Goal: Task Accomplishment & Management: Manage account settings

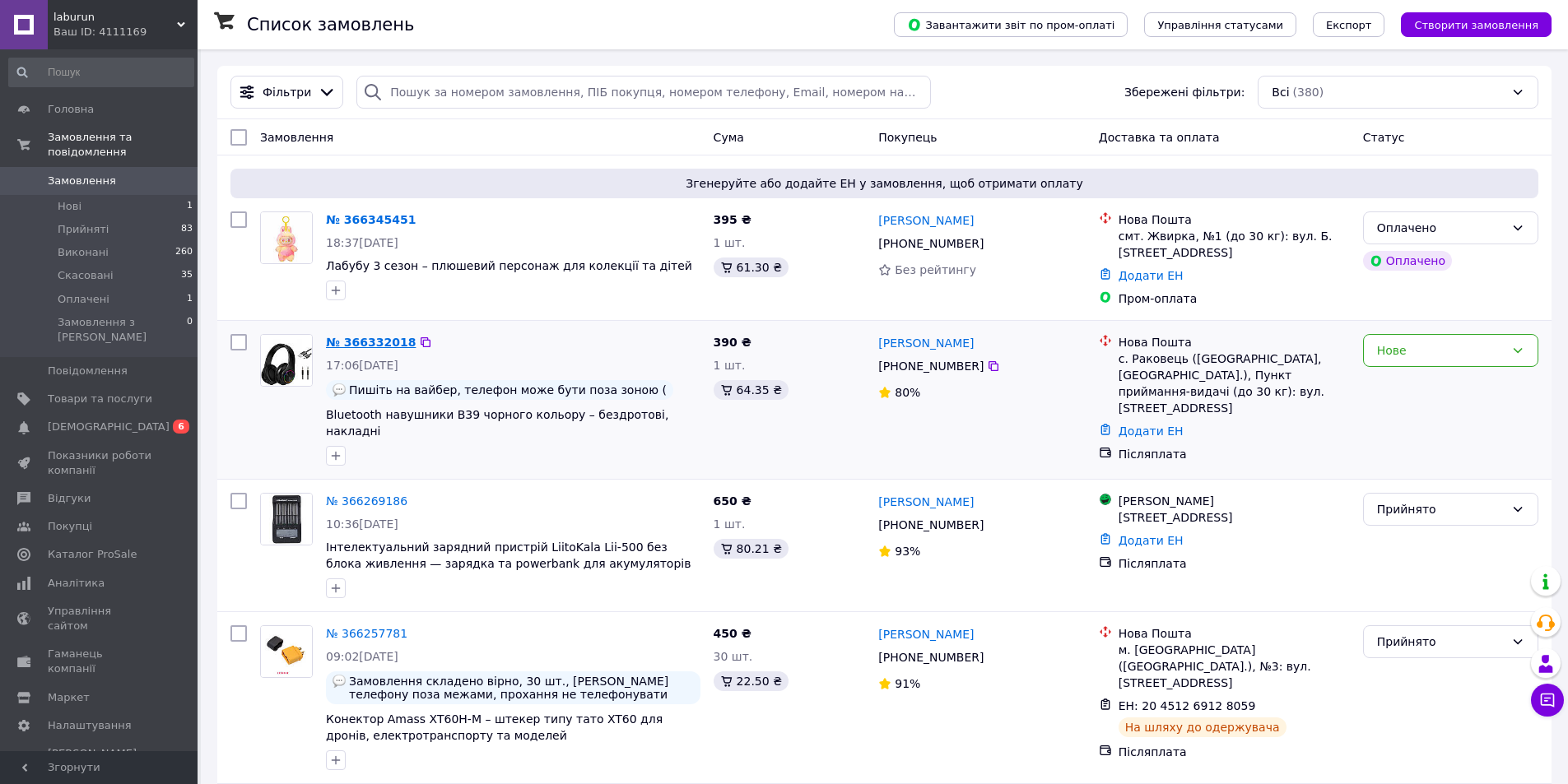
click at [363, 343] on link "№ 366332018" at bounding box center [370, 342] width 89 height 13
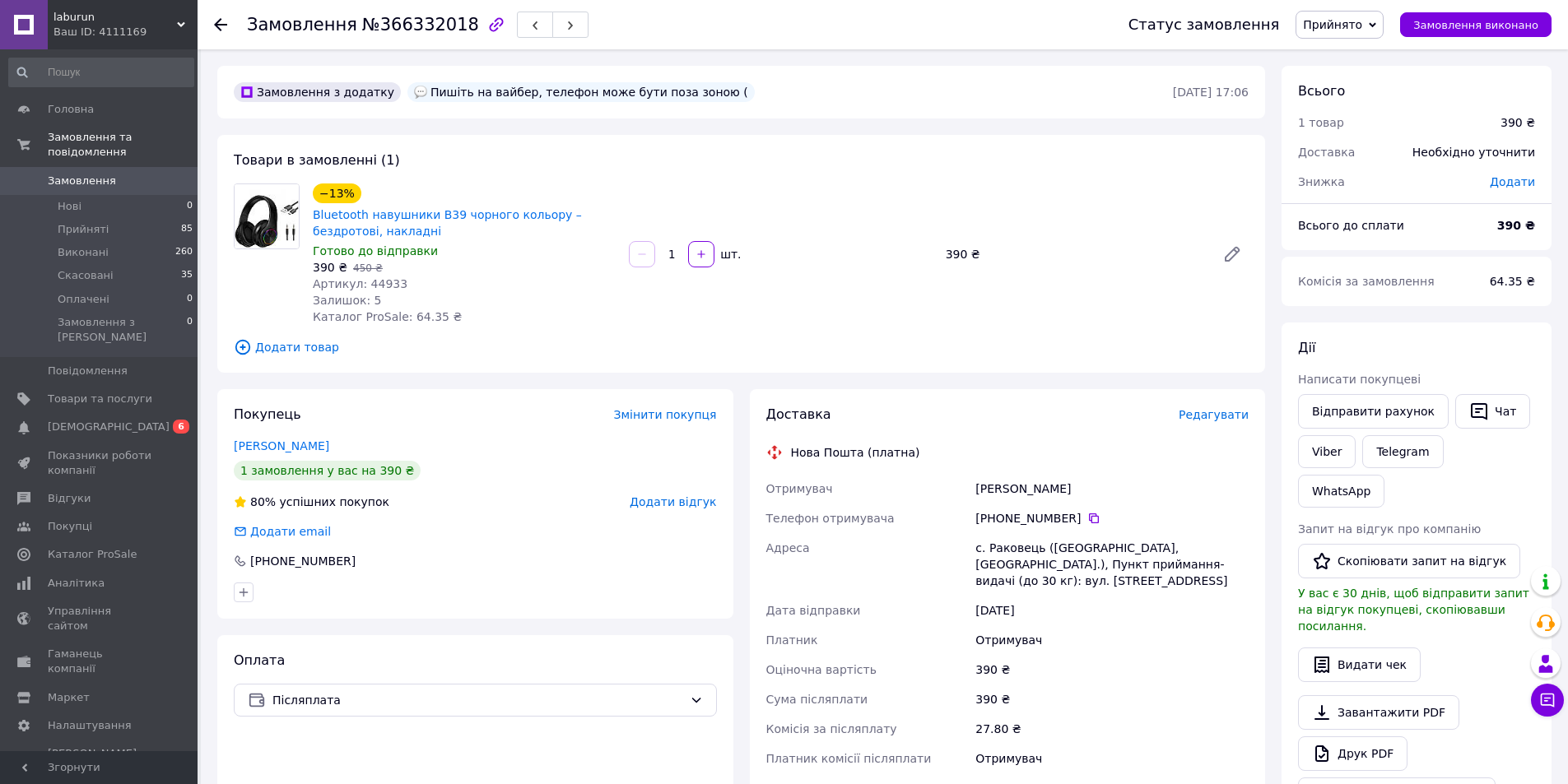
click at [1220, 414] on span "Редагувати" at bounding box center [1213, 414] width 70 height 13
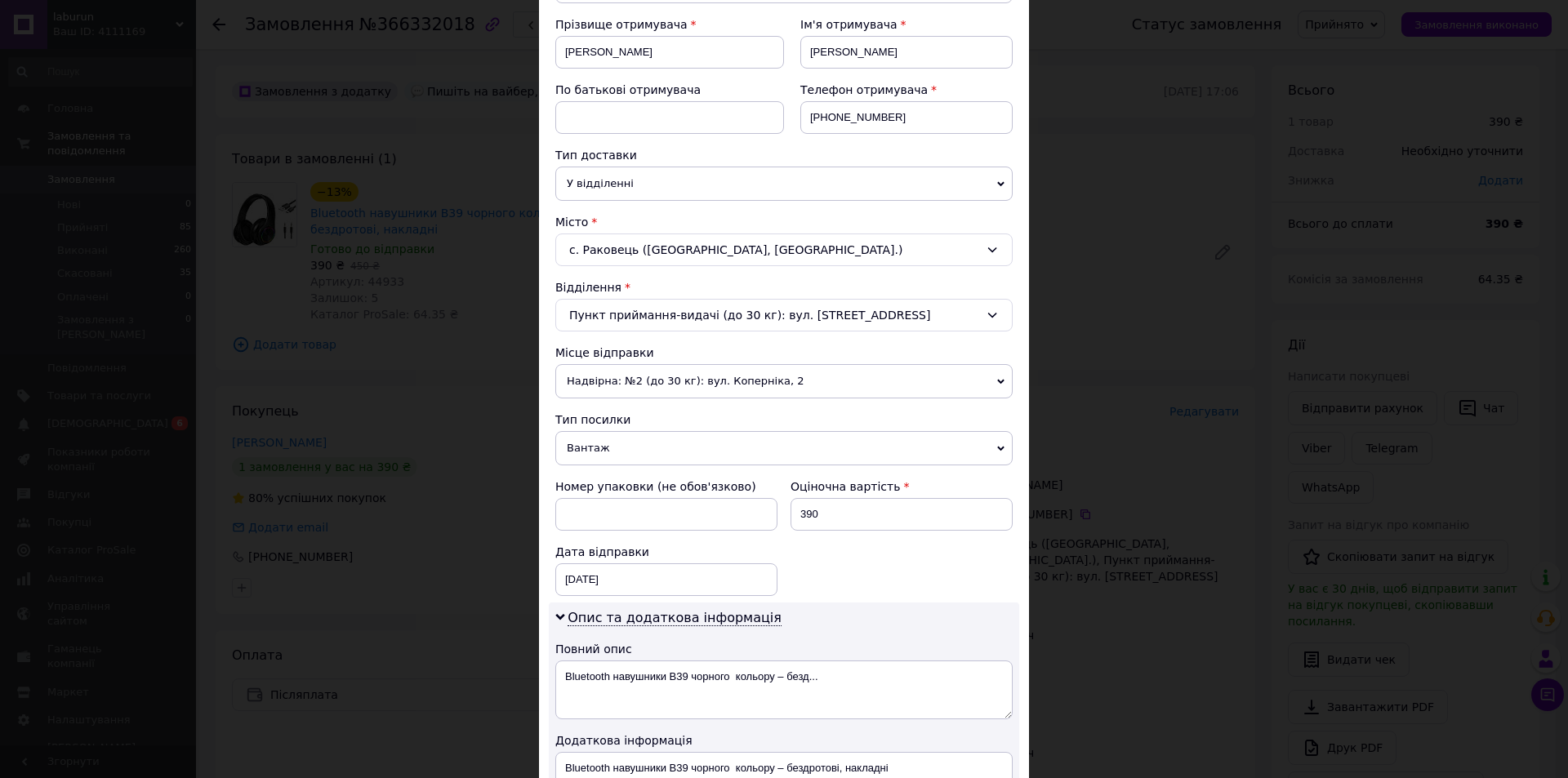
scroll to position [245, 0]
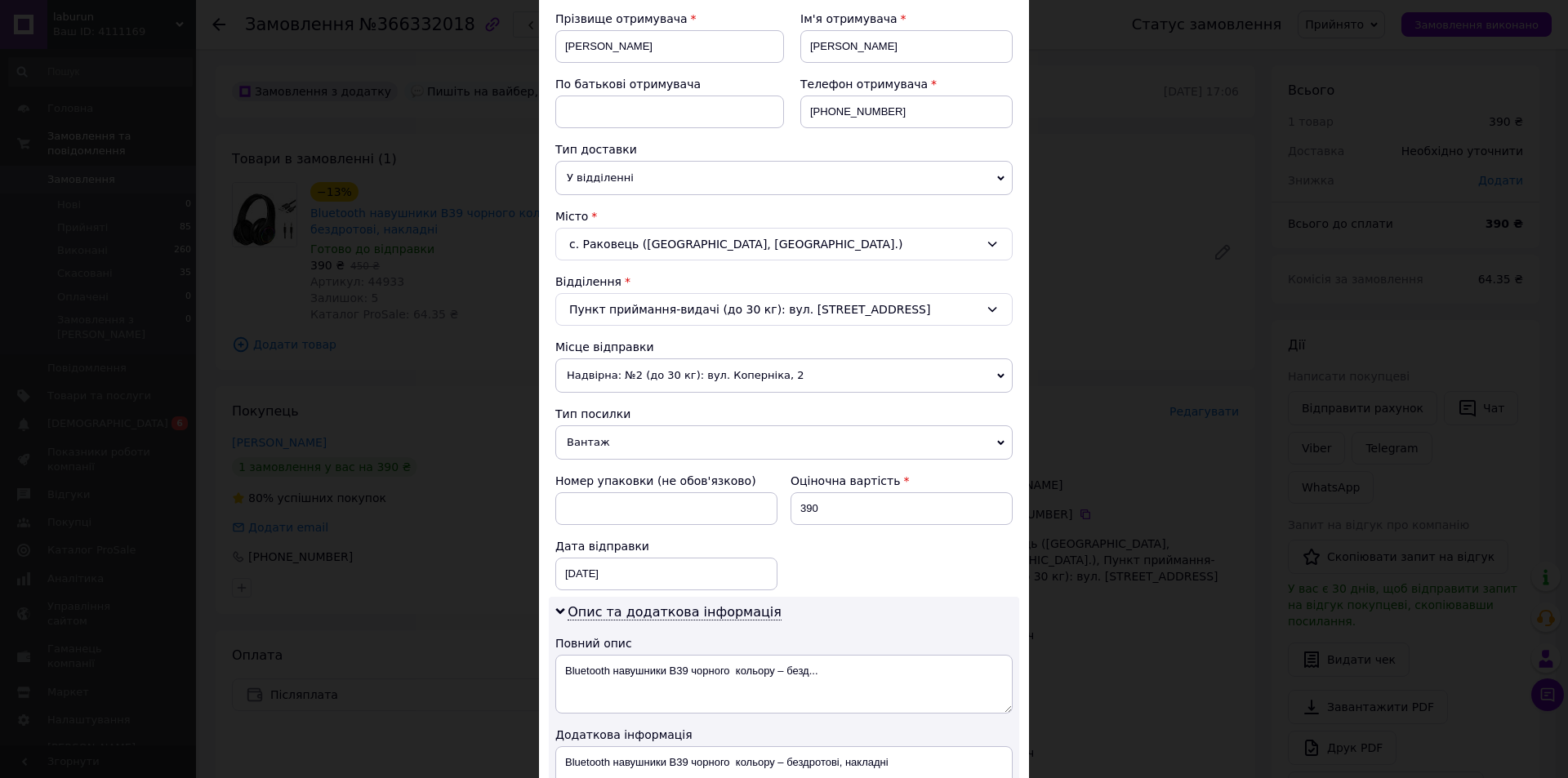
click at [998, 245] on div "с. Раковець ([GEOGRAPHIC_DATA], [GEOGRAPHIC_DATA].)" at bounding box center [784, 244] width 457 height 32
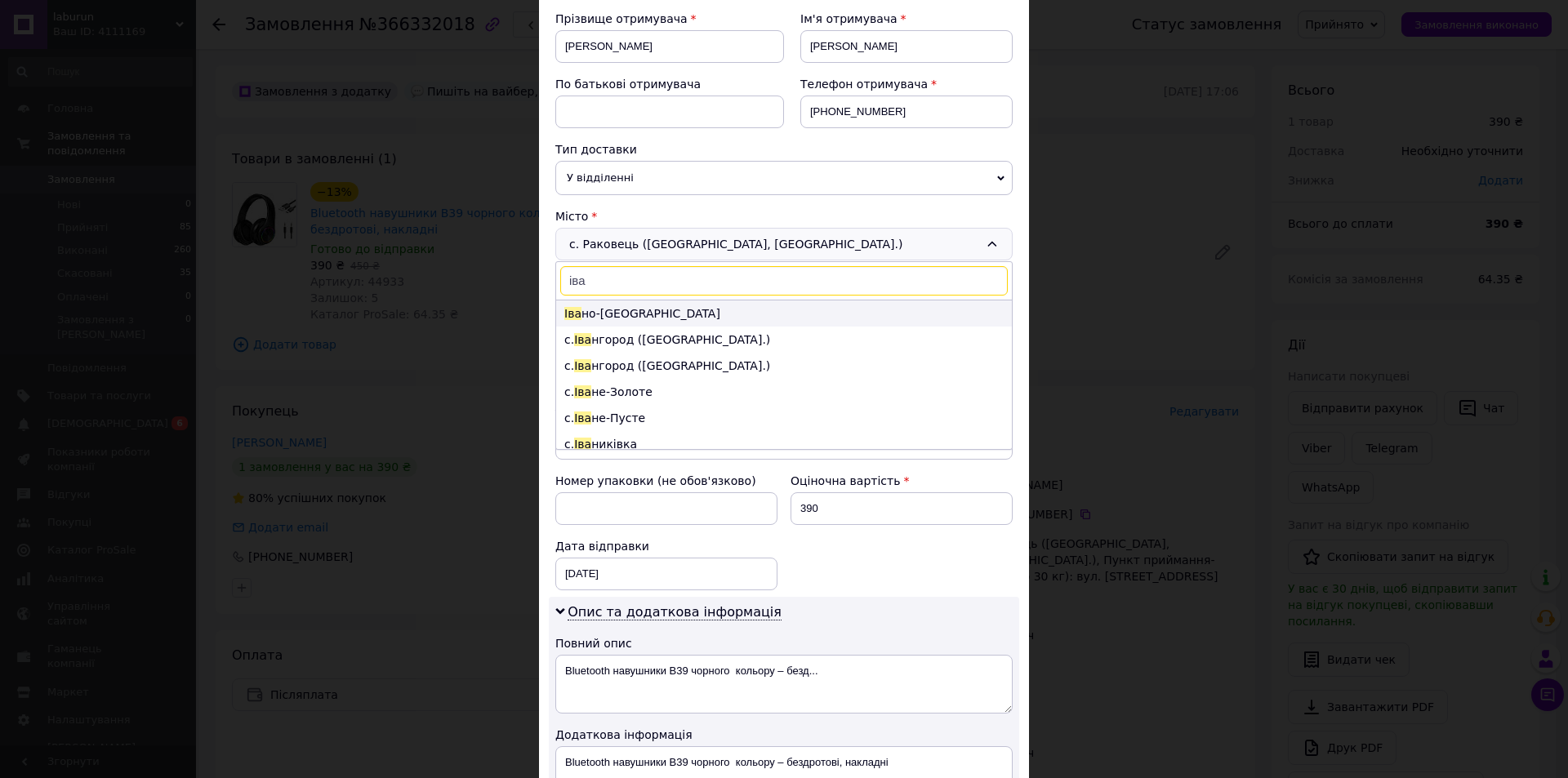
type input "іва"
click at [616, 308] on li "Іва но-[GEOGRAPHIC_DATA]" at bounding box center [784, 314] width 456 height 26
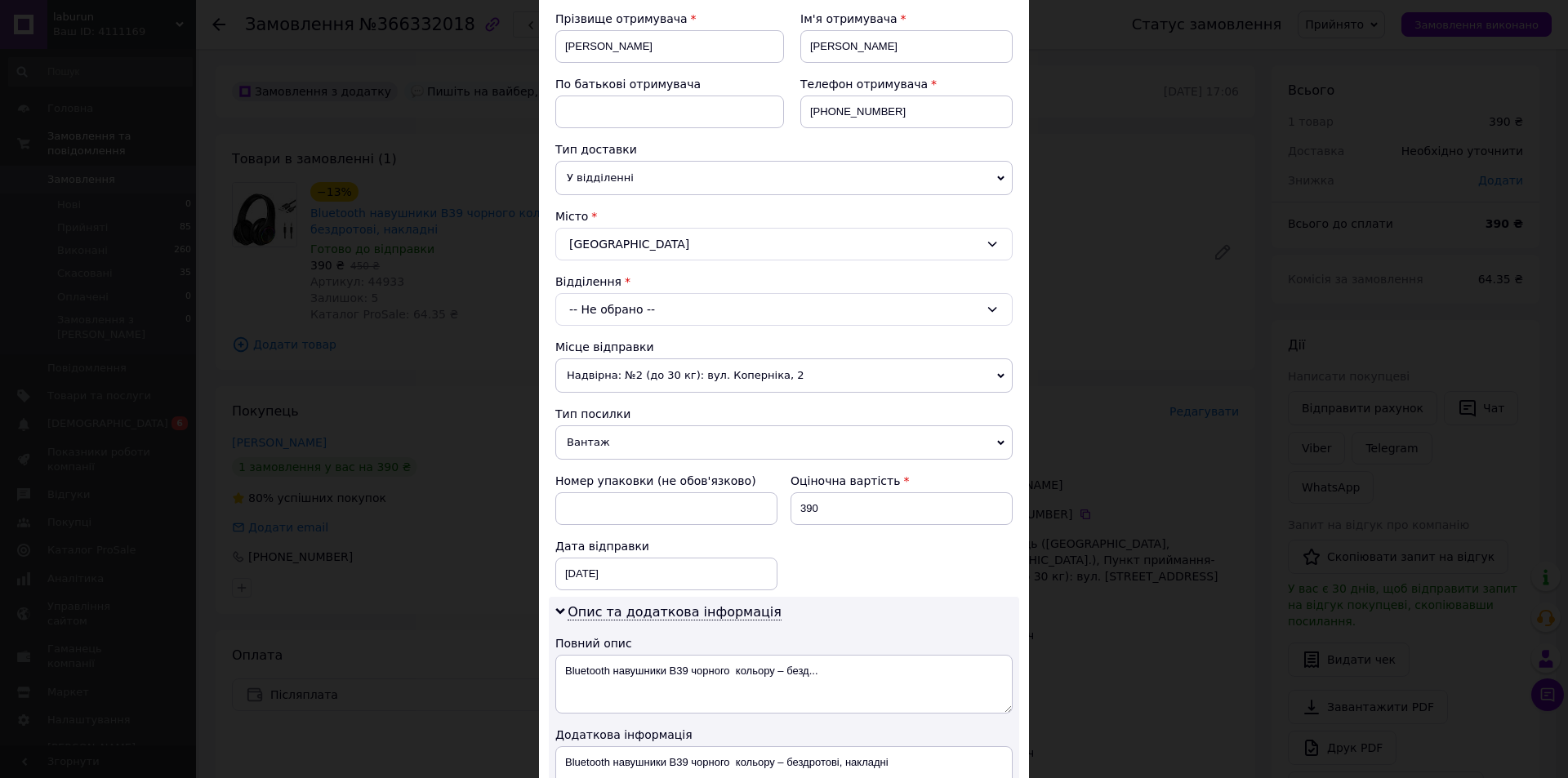
click at [616, 308] on div "-- Не обрано --" at bounding box center [784, 309] width 457 height 32
type input "7"
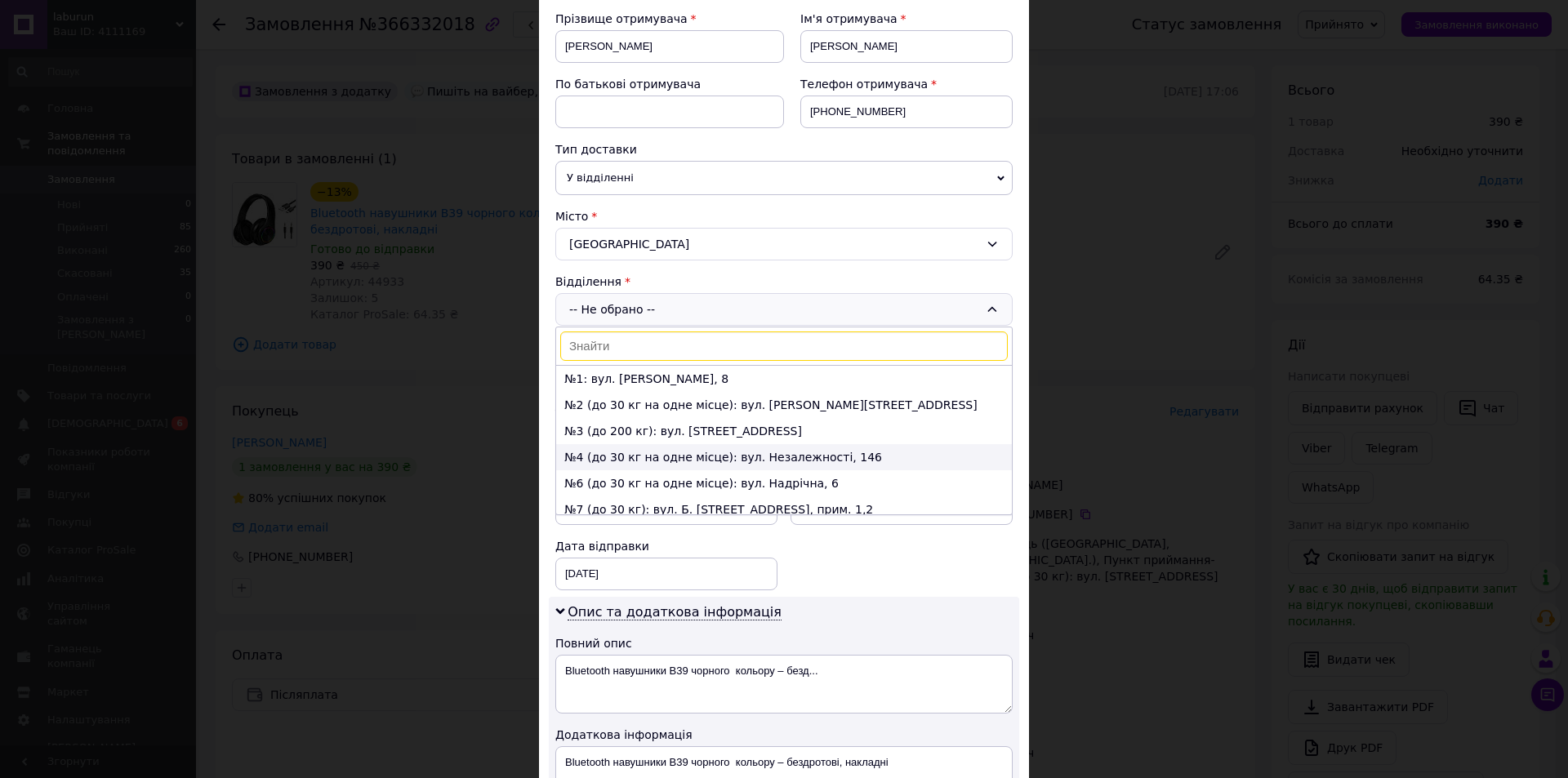
click at [593, 463] on li "№4 (до 30 кг на одне місце): вул. Незалежності, 146" at bounding box center [784, 457] width 456 height 26
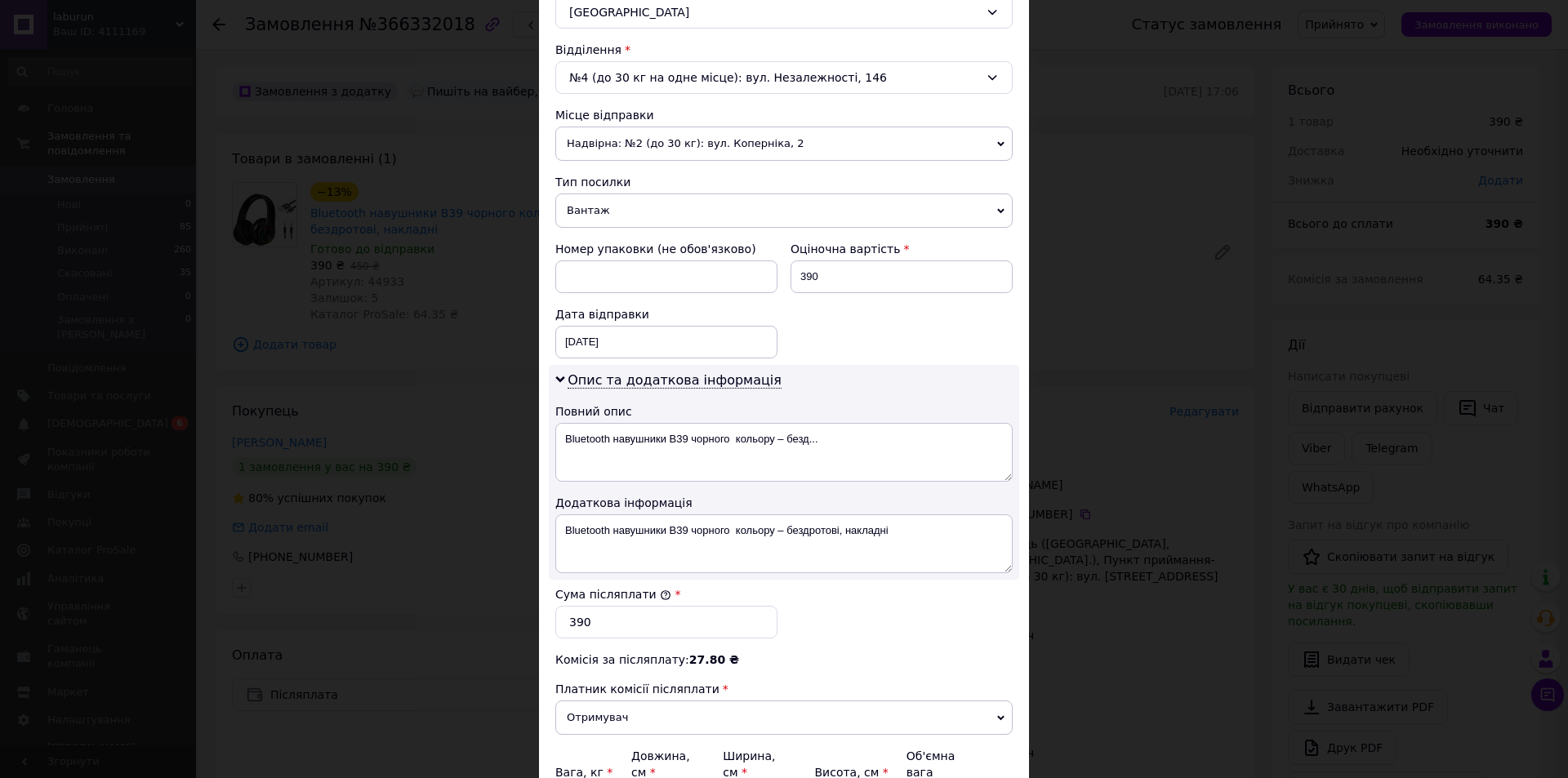
scroll to position [490, 0]
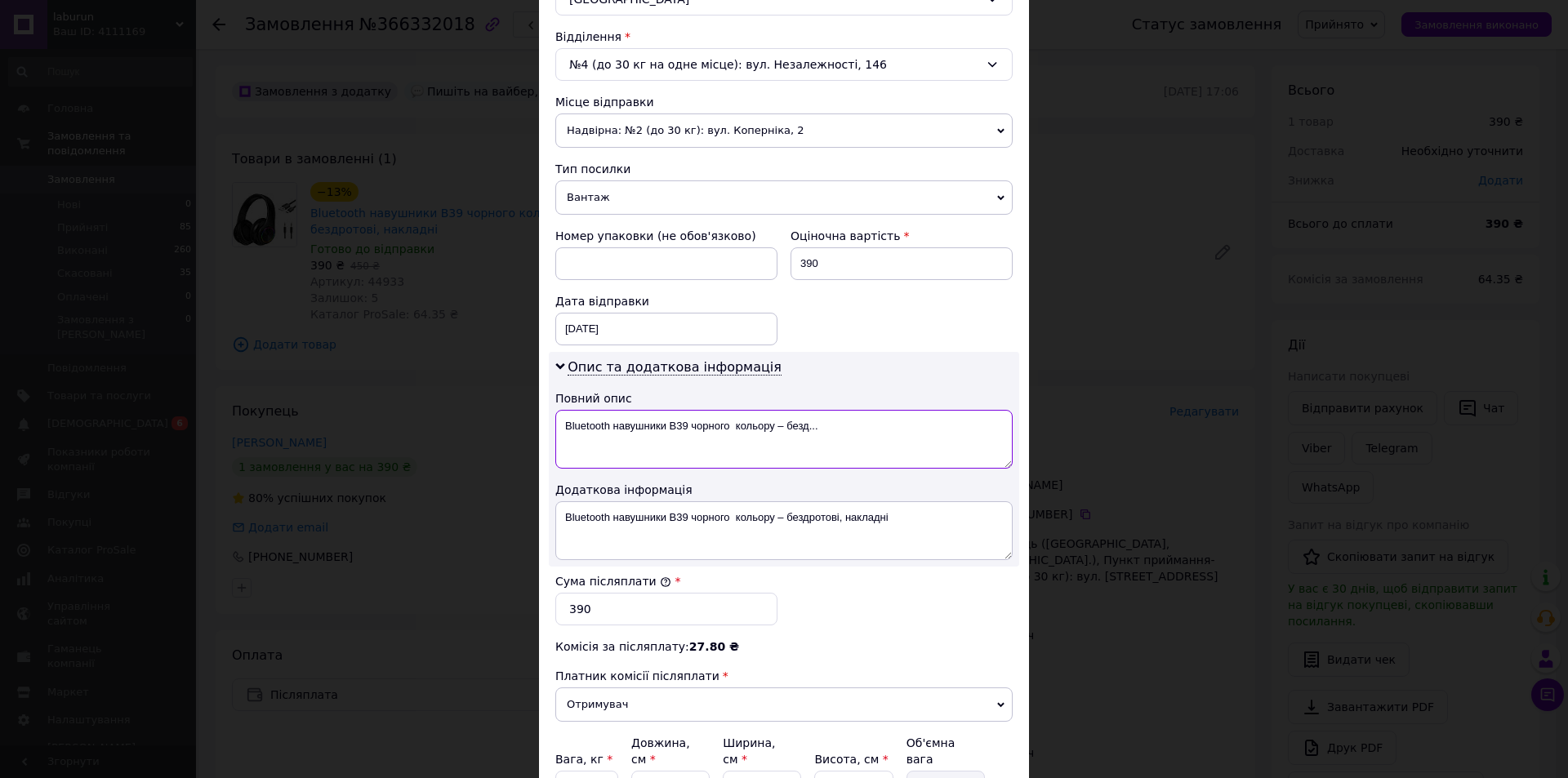
drag, startPoint x: 772, startPoint y: 429, endPoint x: 817, endPoint y: 424, distance: 45.3
click at [817, 424] on textarea "Bluetooth навушники B39 чорного кольору – безд..." at bounding box center [784, 439] width 457 height 59
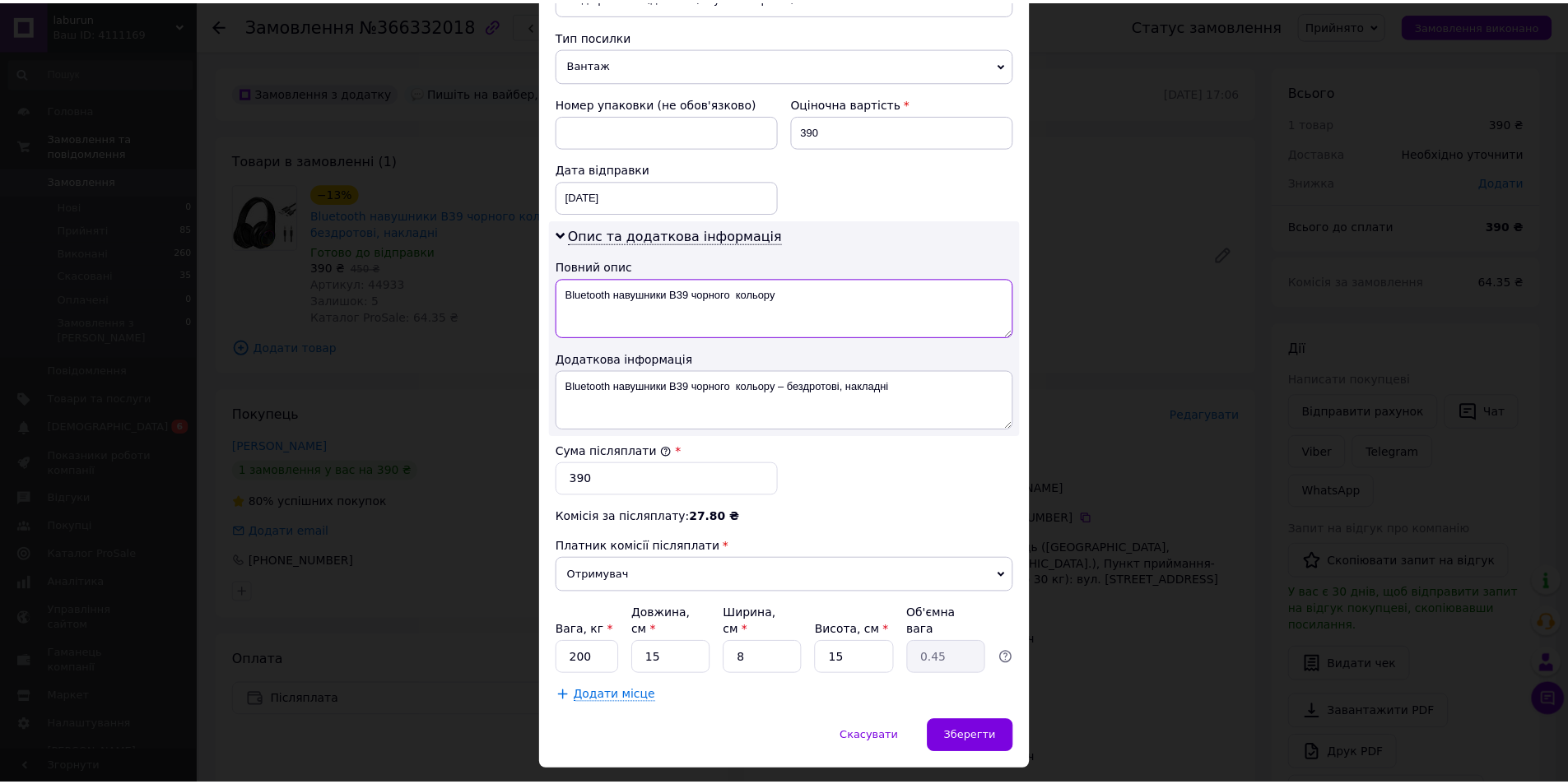
scroll to position [656, 0]
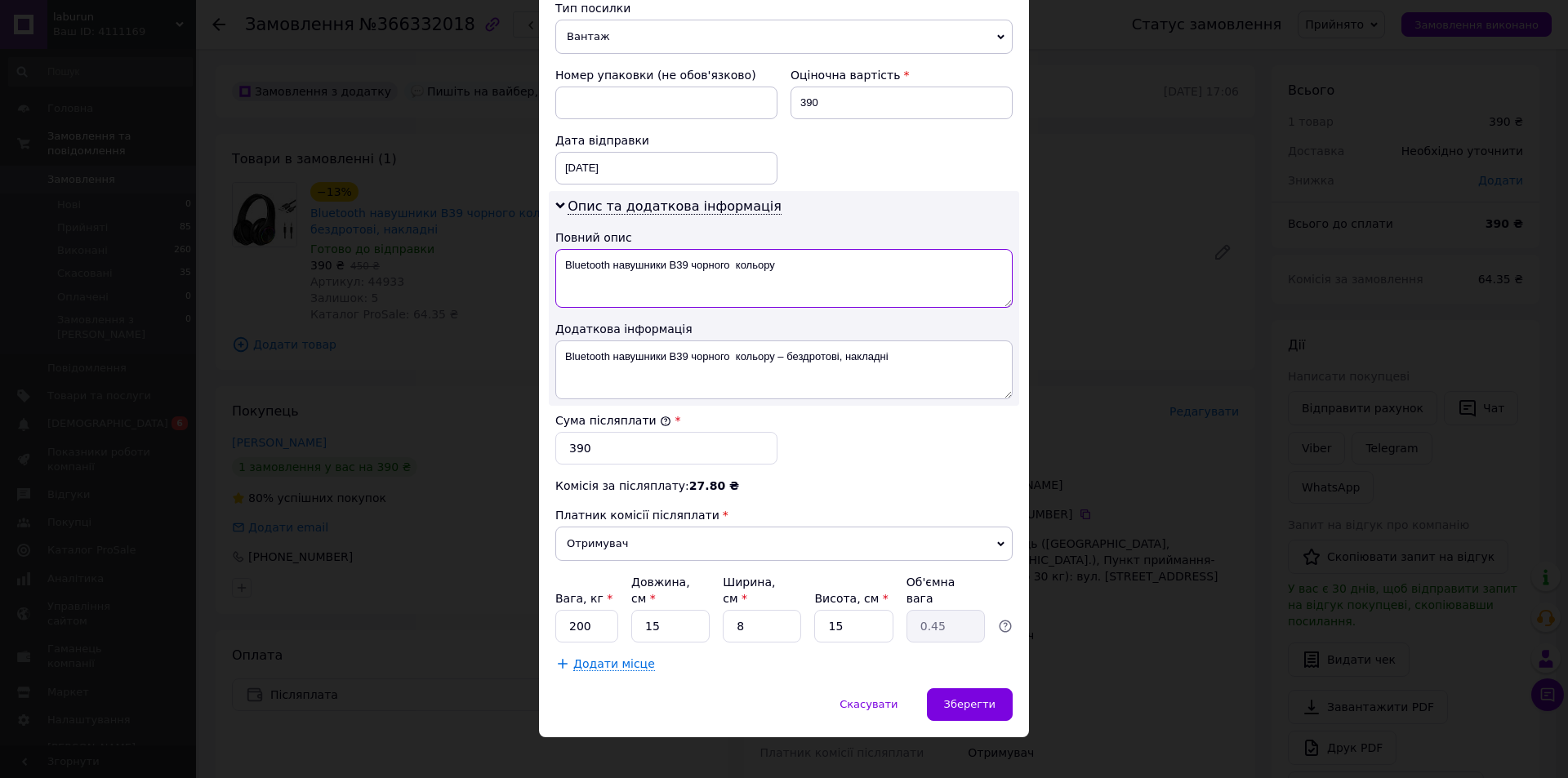
type textarea "Bluetooth навушники B39 чорного кольору"
click at [595, 612] on input "200" at bounding box center [587, 626] width 63 height 32
type input "2"
type input "400"
click at [977, 698] on span "Зберегти" at bounding box center [969, 704] width 51 height 12
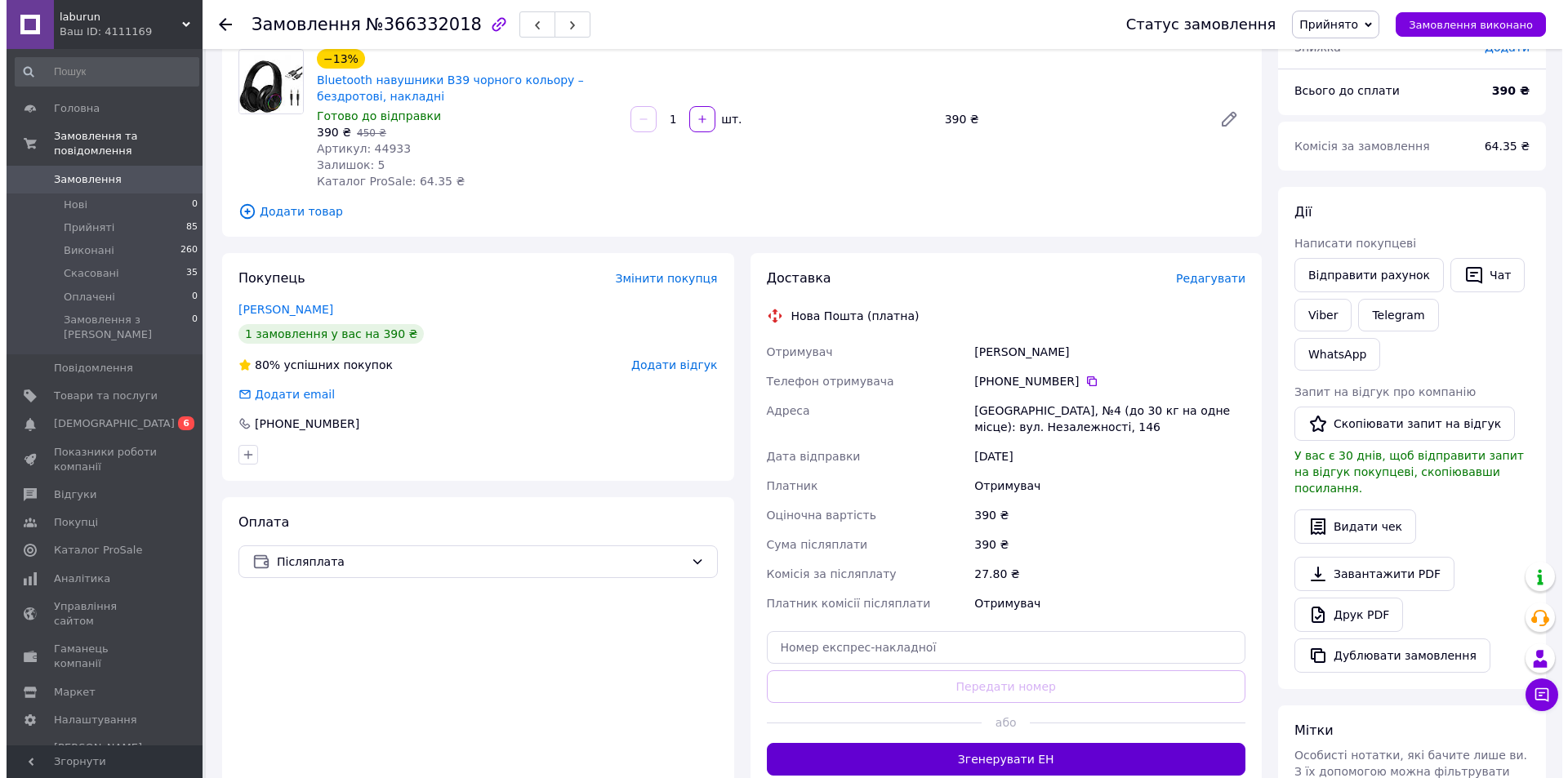
scroll to position [0, 0]
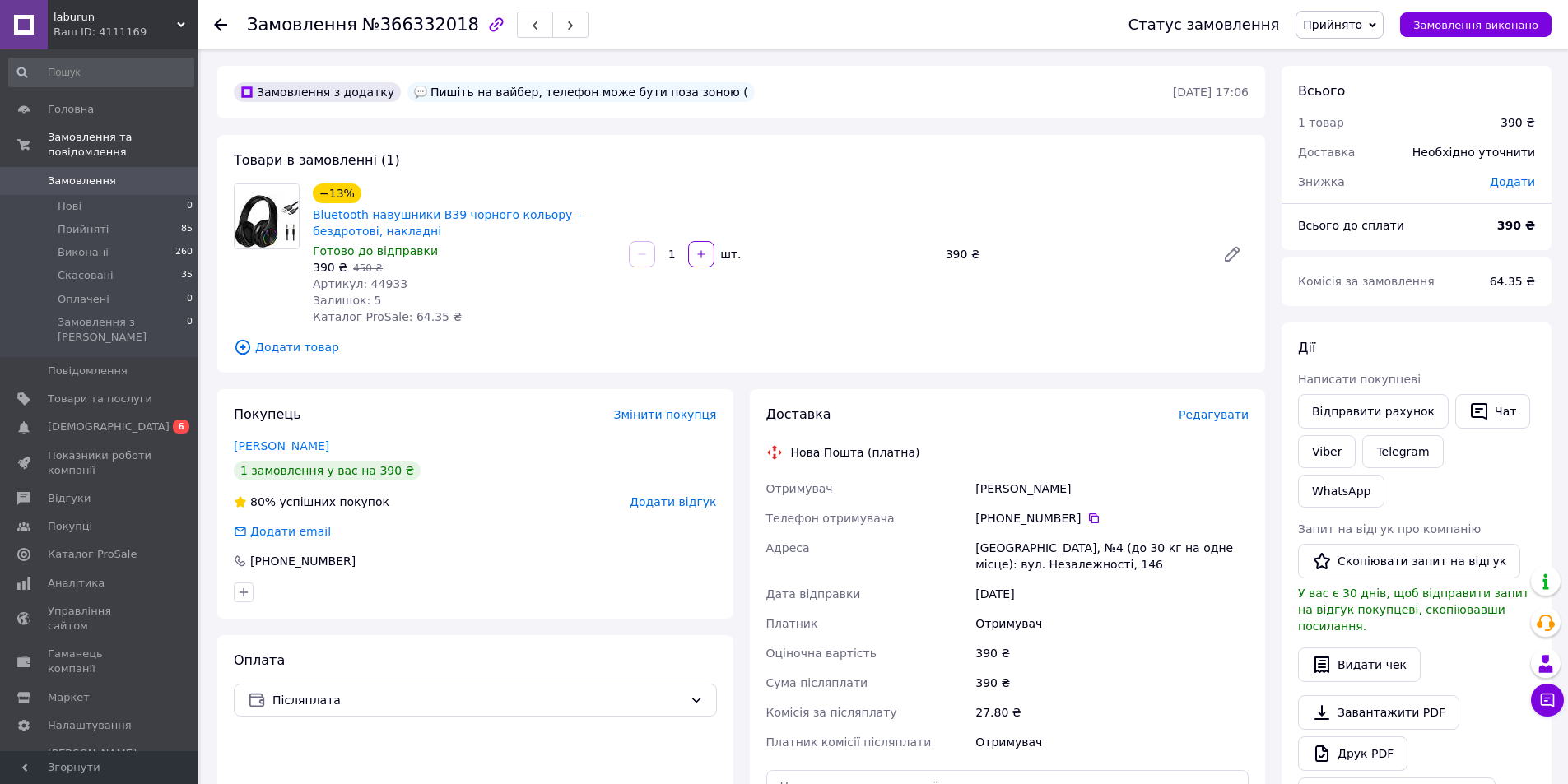
click at [220, 23] on icon at bounding box center [220, 24] width 13 height 13
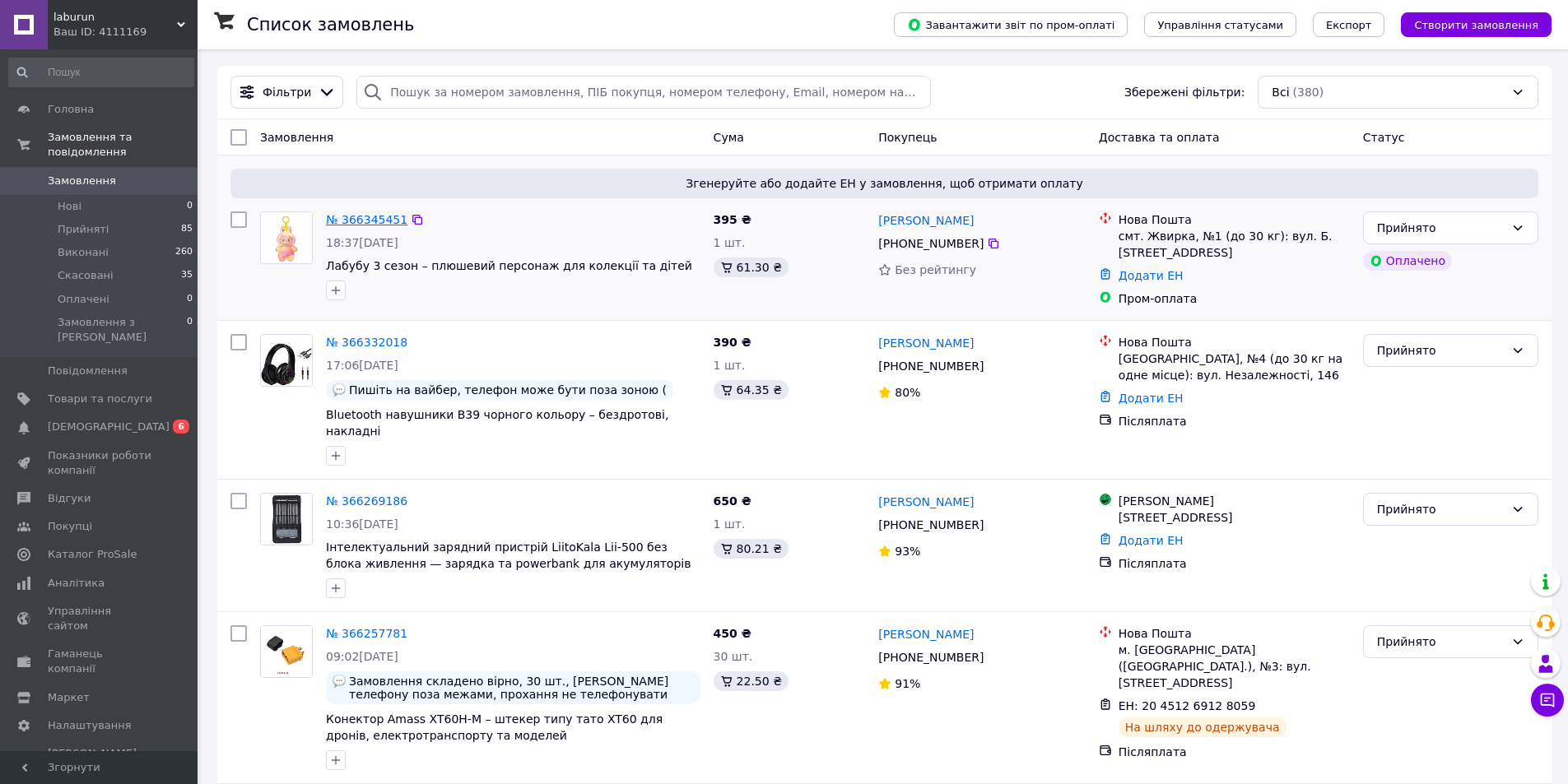
click at [363, 218] on link "№ 366345451" at bounding box center [366, 219] width 82 height 13
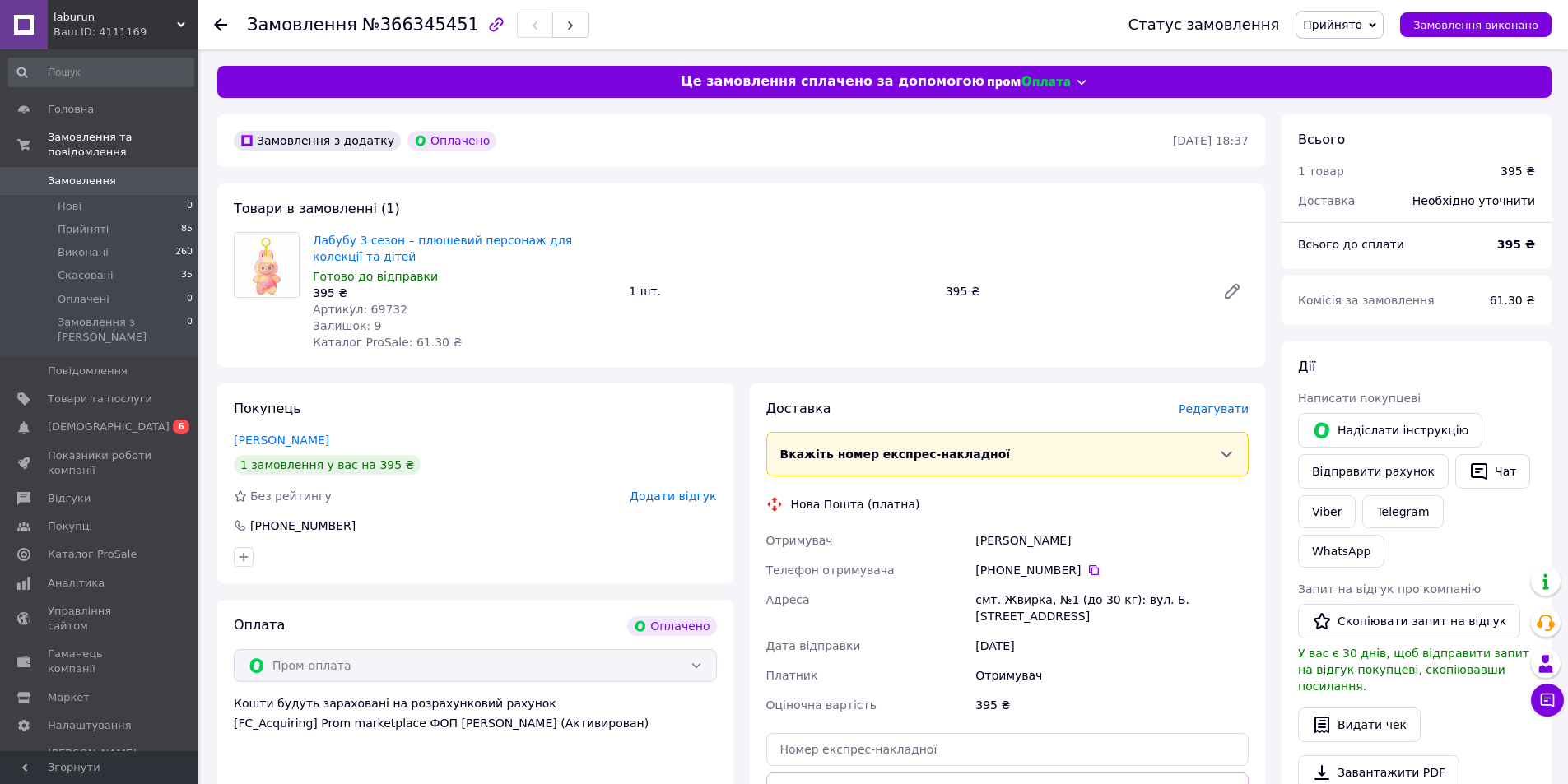
click at [1200, 414] on span "Редагувати" at bounding box center [1213, 408] width 70 height 13
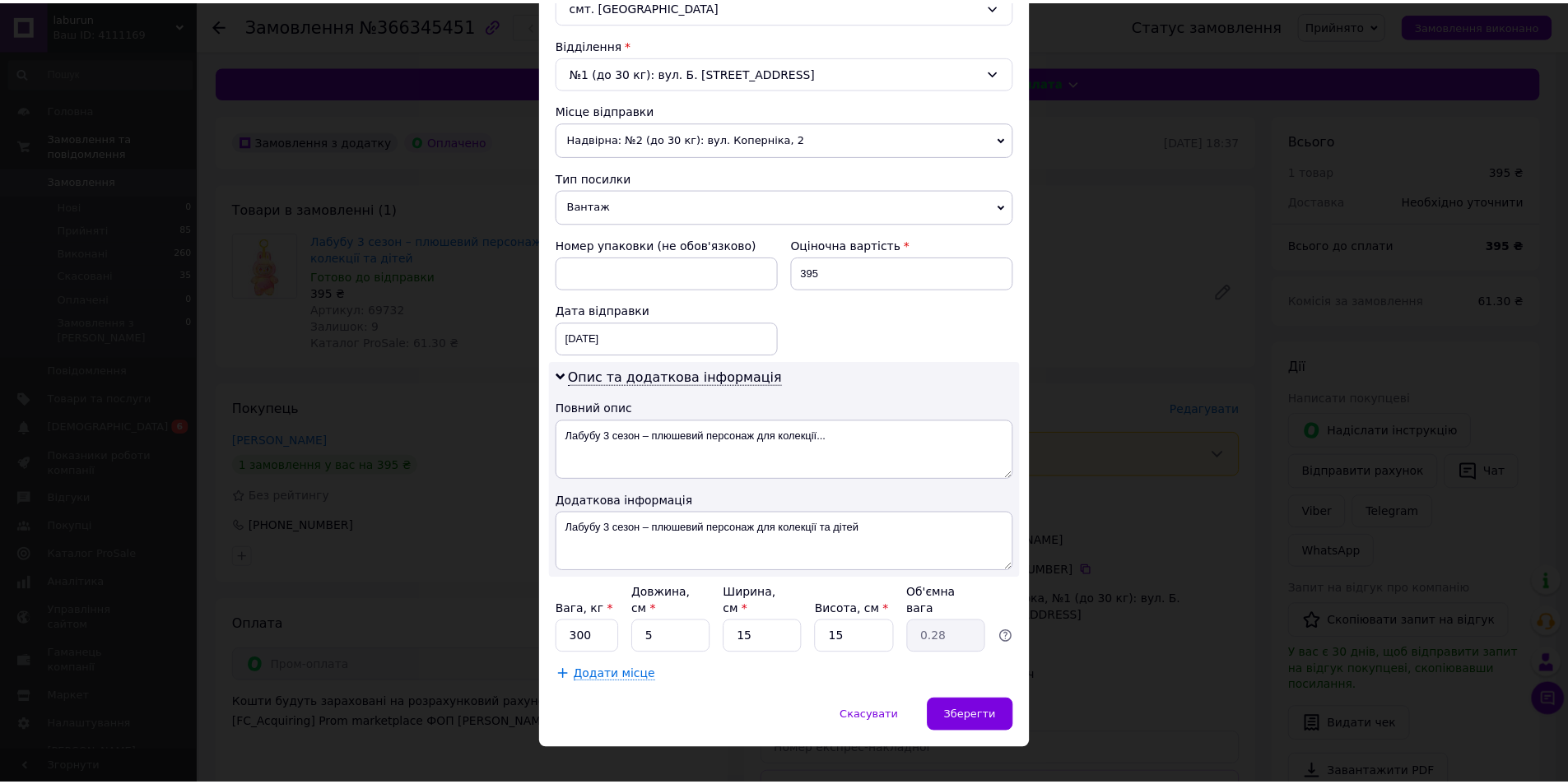
scroll to position [493, 0]
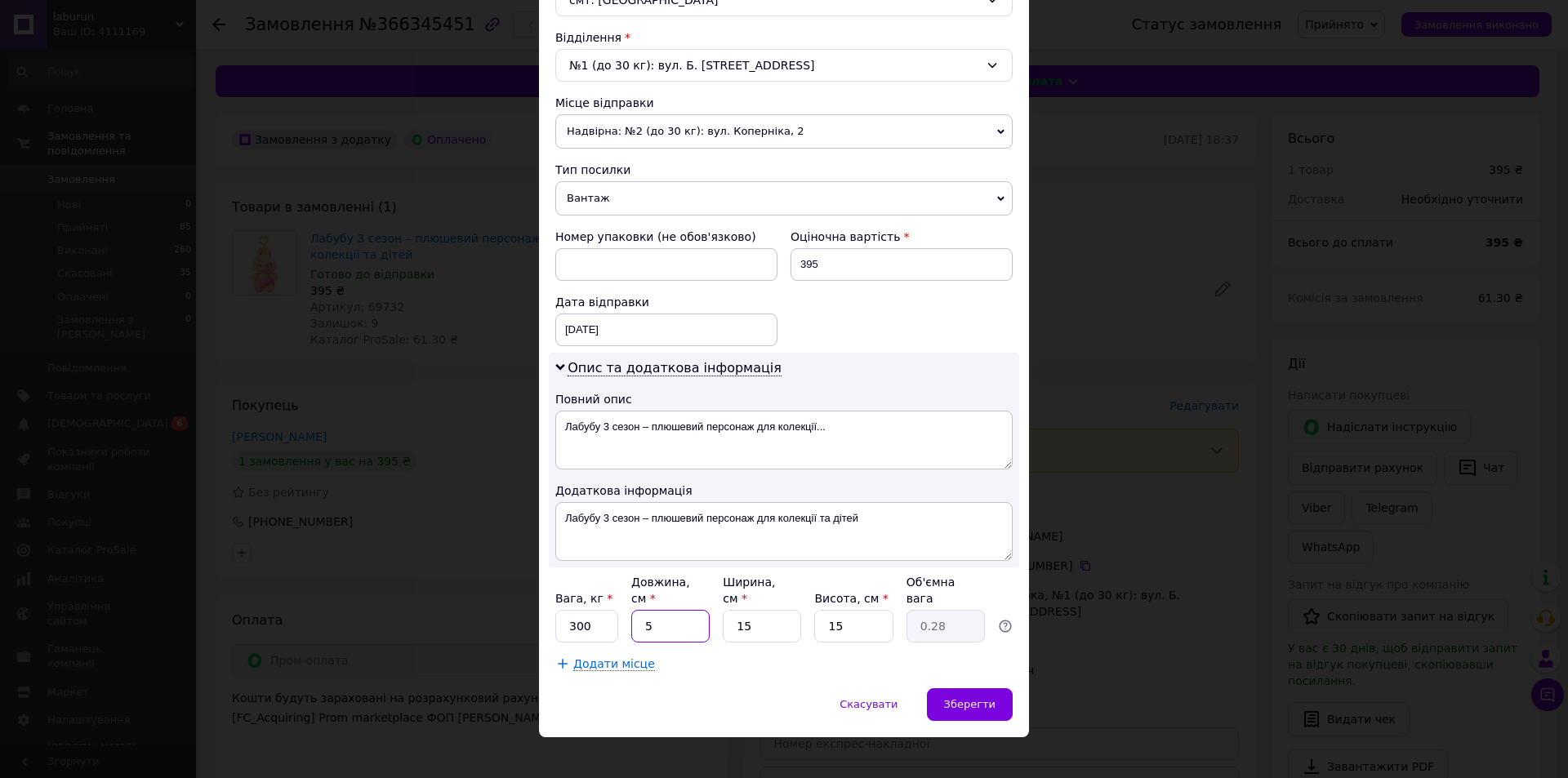
click at [640, 610] on input "5" at bounding box center [671, 626] width 78 height 32
type input "25"
type input "1.41"
type input "205"
type input "11.53"
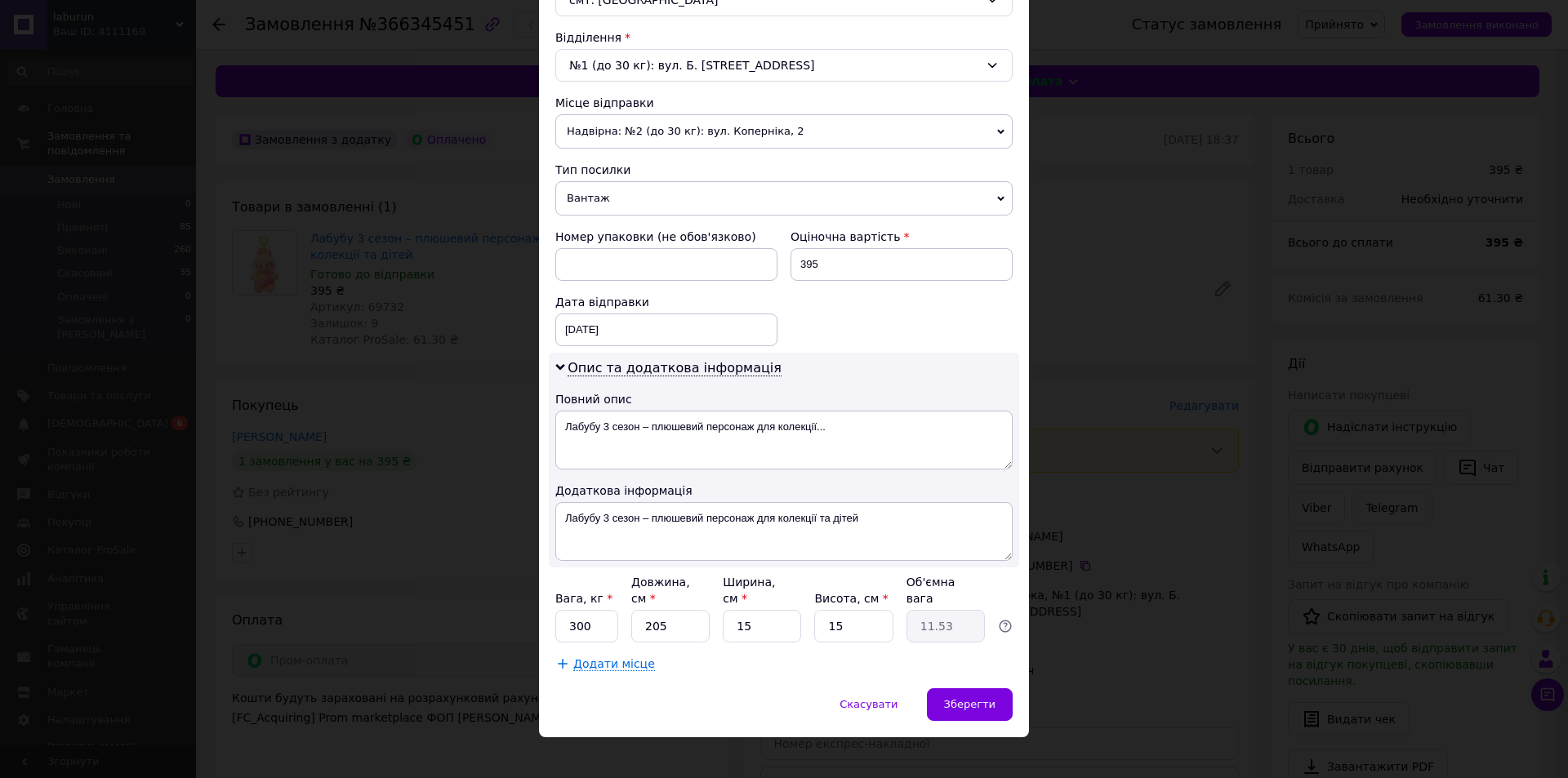
click at [702, 587] on div "Довжина, см *" at bounding box center [671, 590] width 78 height 32
click at [677, 610] on input "205" at bounding box center [671, 626] width 78 height 32
type input "20"
type input "1.13"
type input "20"
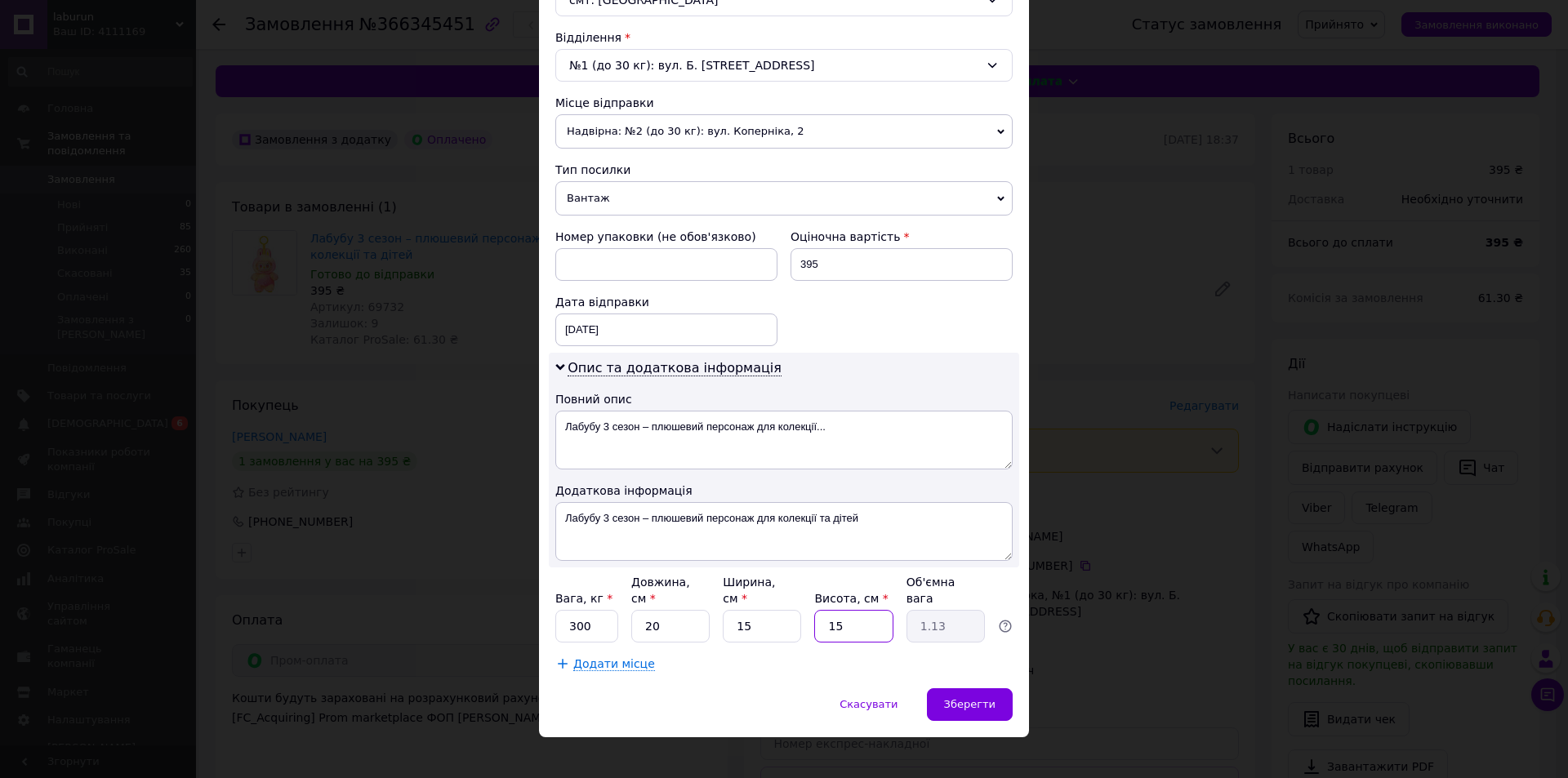
click at [845, 610] on input "15" at bounding box center [853, 626] width 78 height 32
type input "1"
type input "0.1"
type input "9"
type input "0.68"
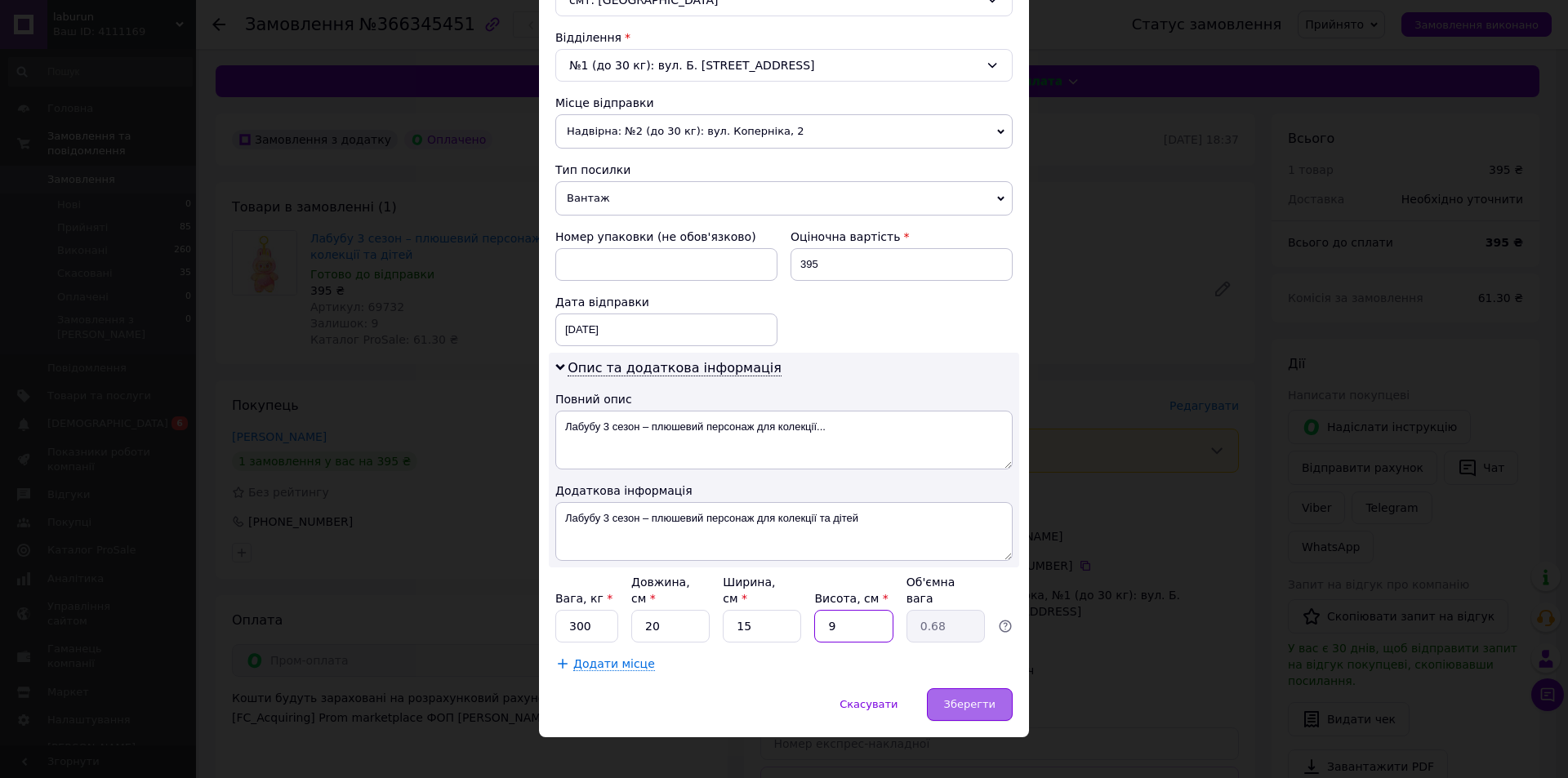
type input "9"
click at [967, 698] on span "Зберегти" at bounding box center [969, 704] width 51 height 12
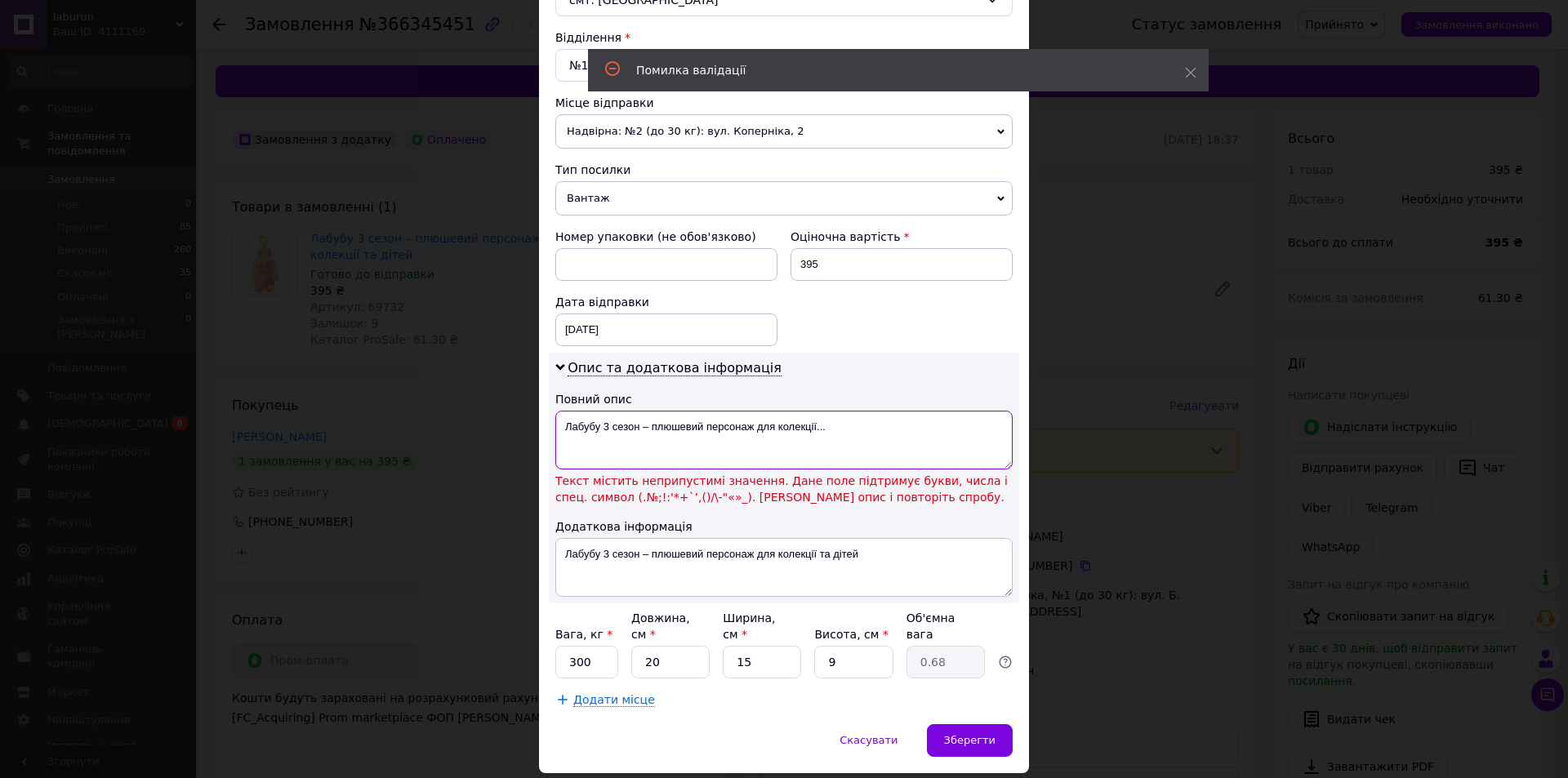
drag, startPoint x: 646, startPoint y: 427, endPoint x: 636, endPoint y: 426, distance: 10.0
click at [636, 426] on textarea "Лабубу 3 сезон – плюшевий персонаж для колекції..." at bounding box center [784, 440] width 457 height 59
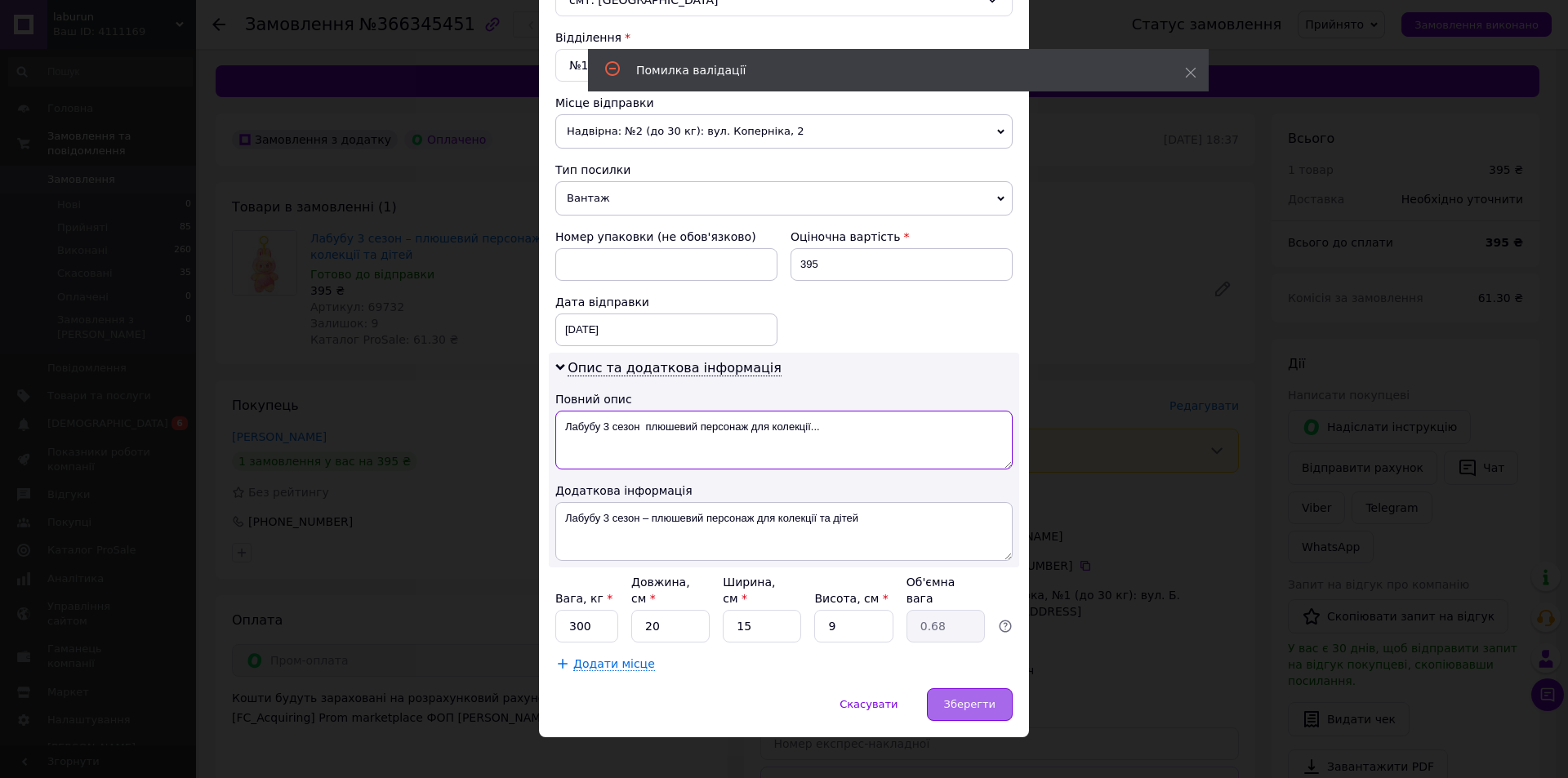
type textarea "Лабубу 3 сезон плюшевий персонаж для колекції..."
click at [984, 699] on div "Зберегти" at bounding box center [969, 705] width 86 height 32
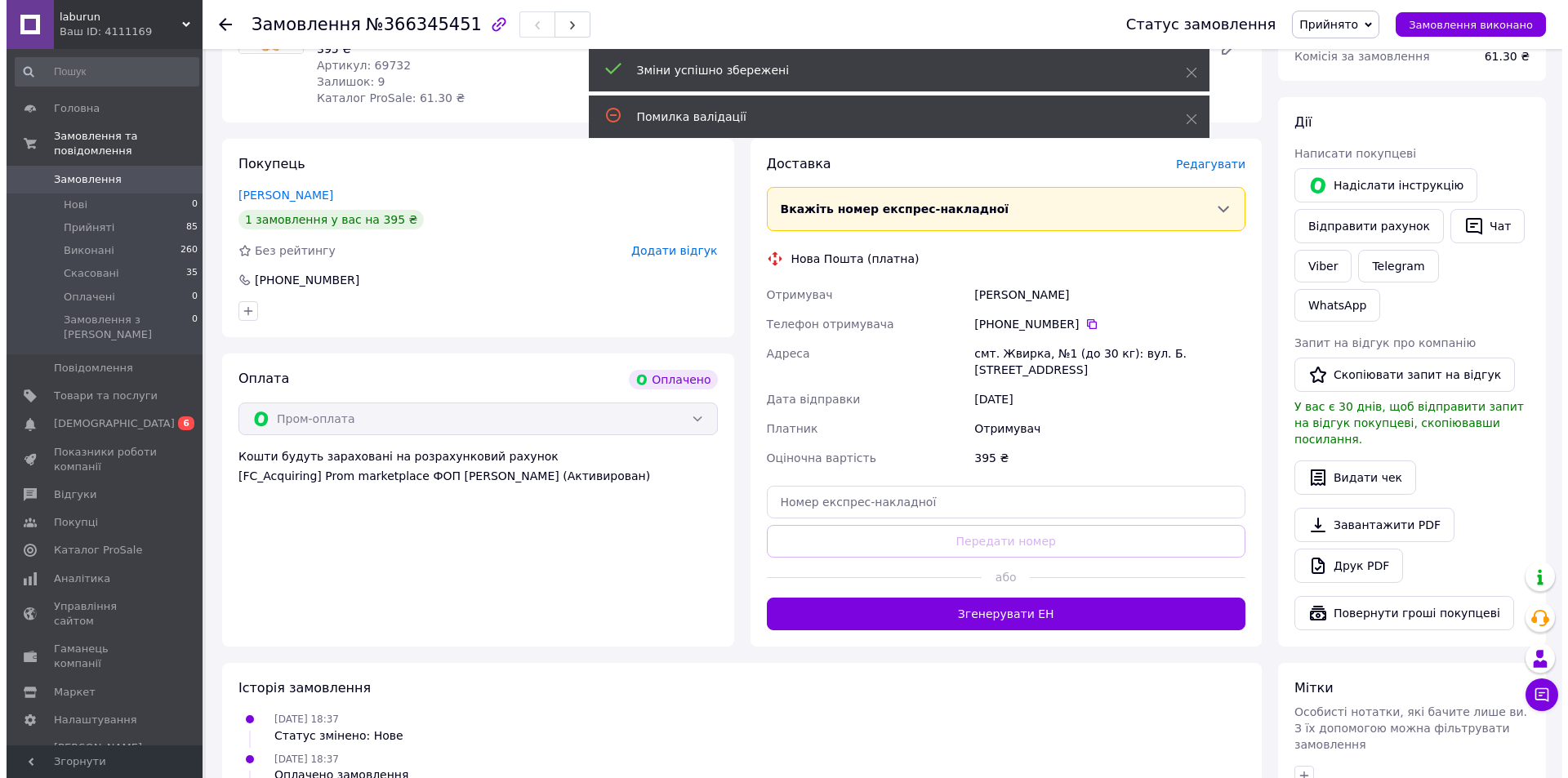
scroll to position [245, 0]
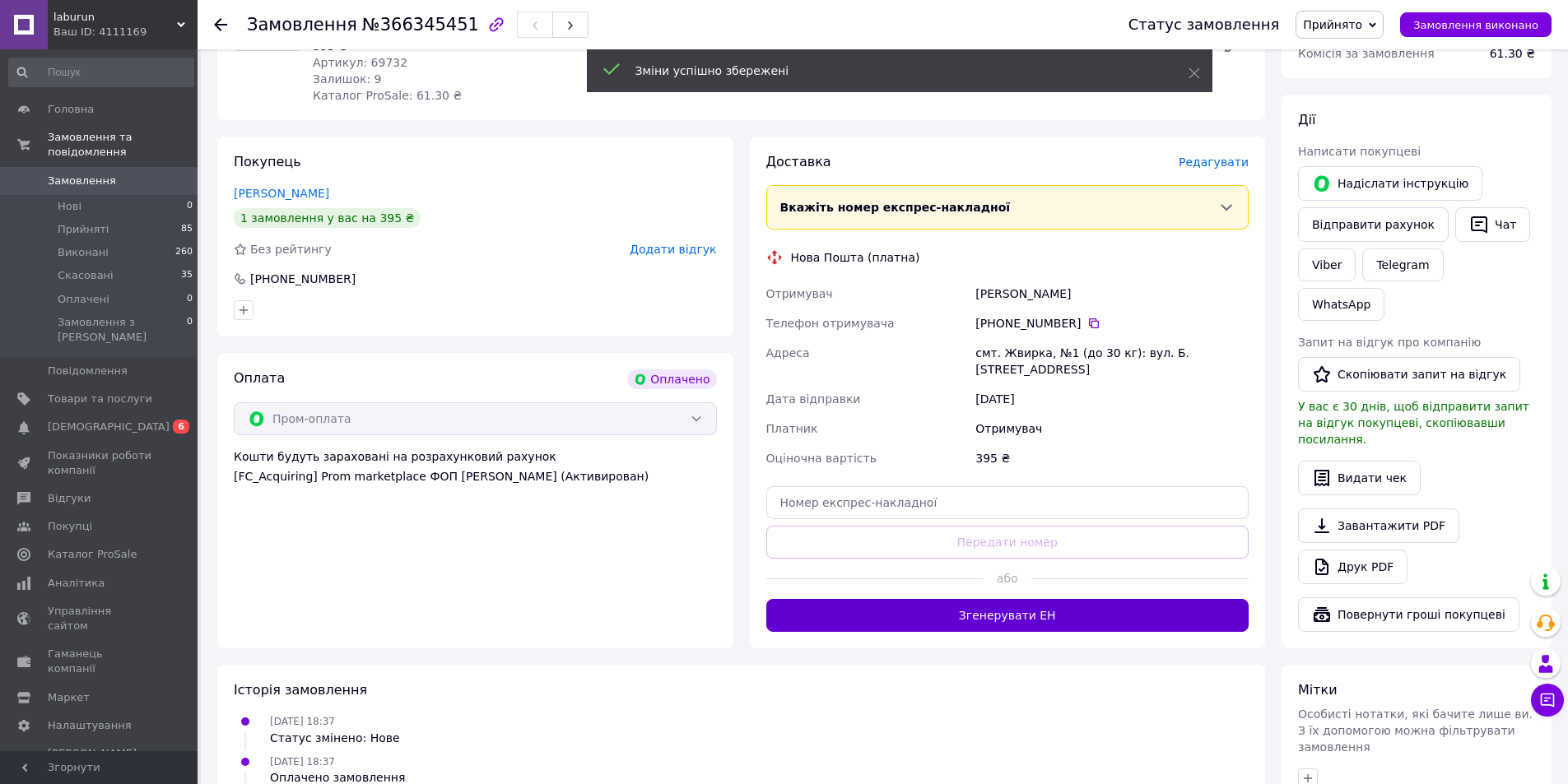
click at [1005, 622] on button "Згенерувати ЕН" at bounding box center [1008, 615] width 483 height 33
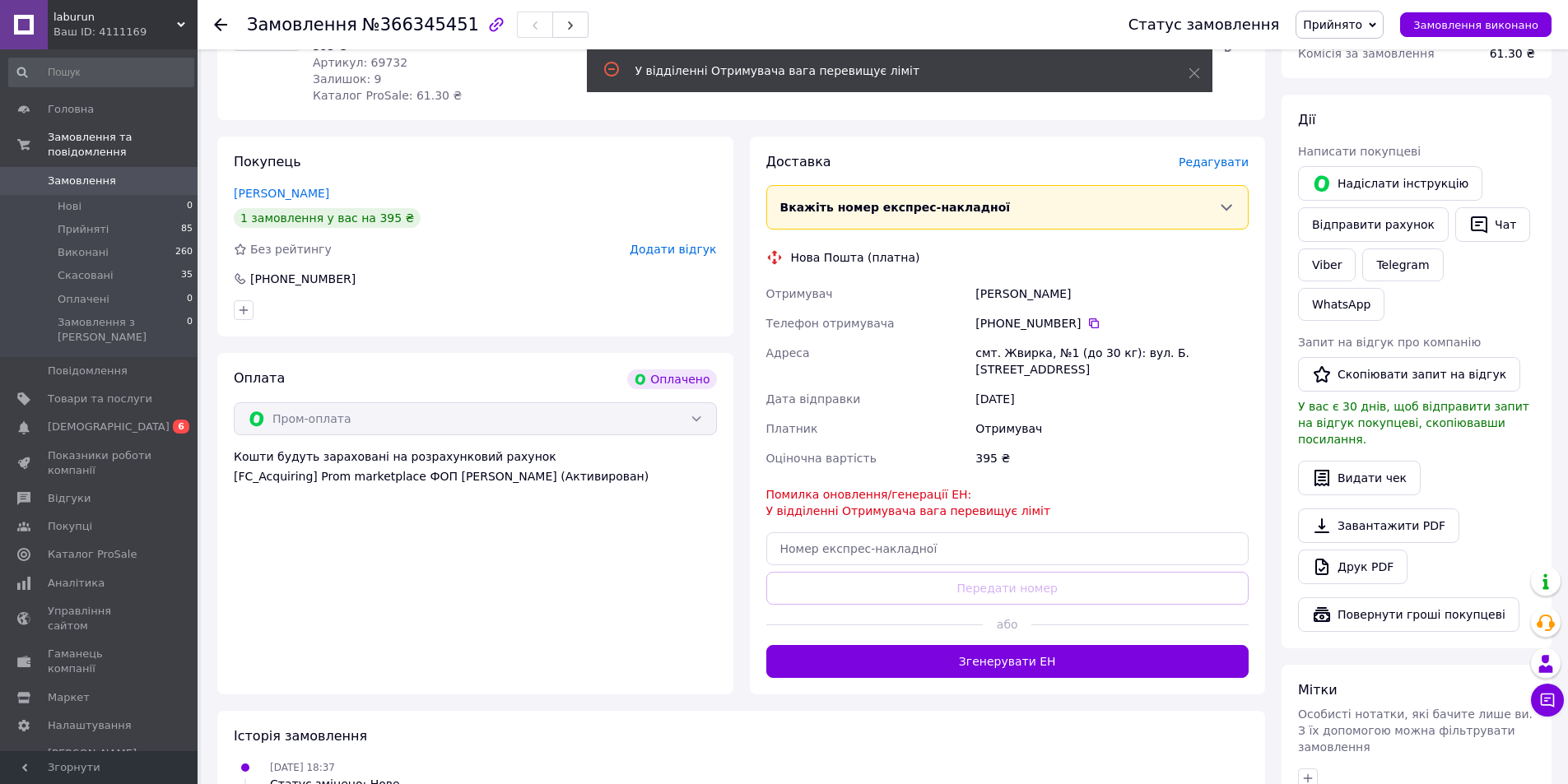
click at [1208, 167] on span "Редагувати" at bounding box center [1213, 161] width 70 height 13
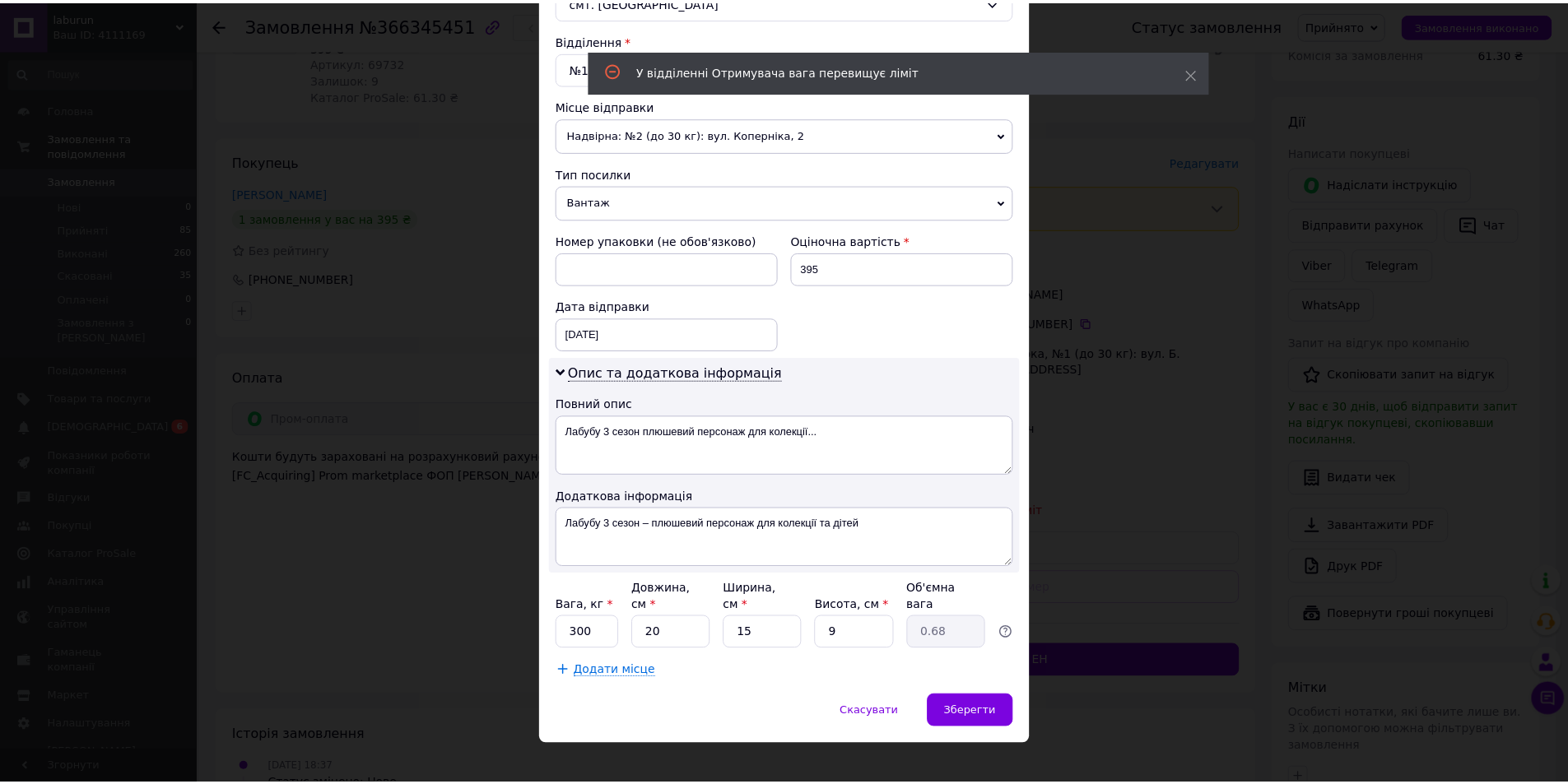
scroll to position [493, 0]
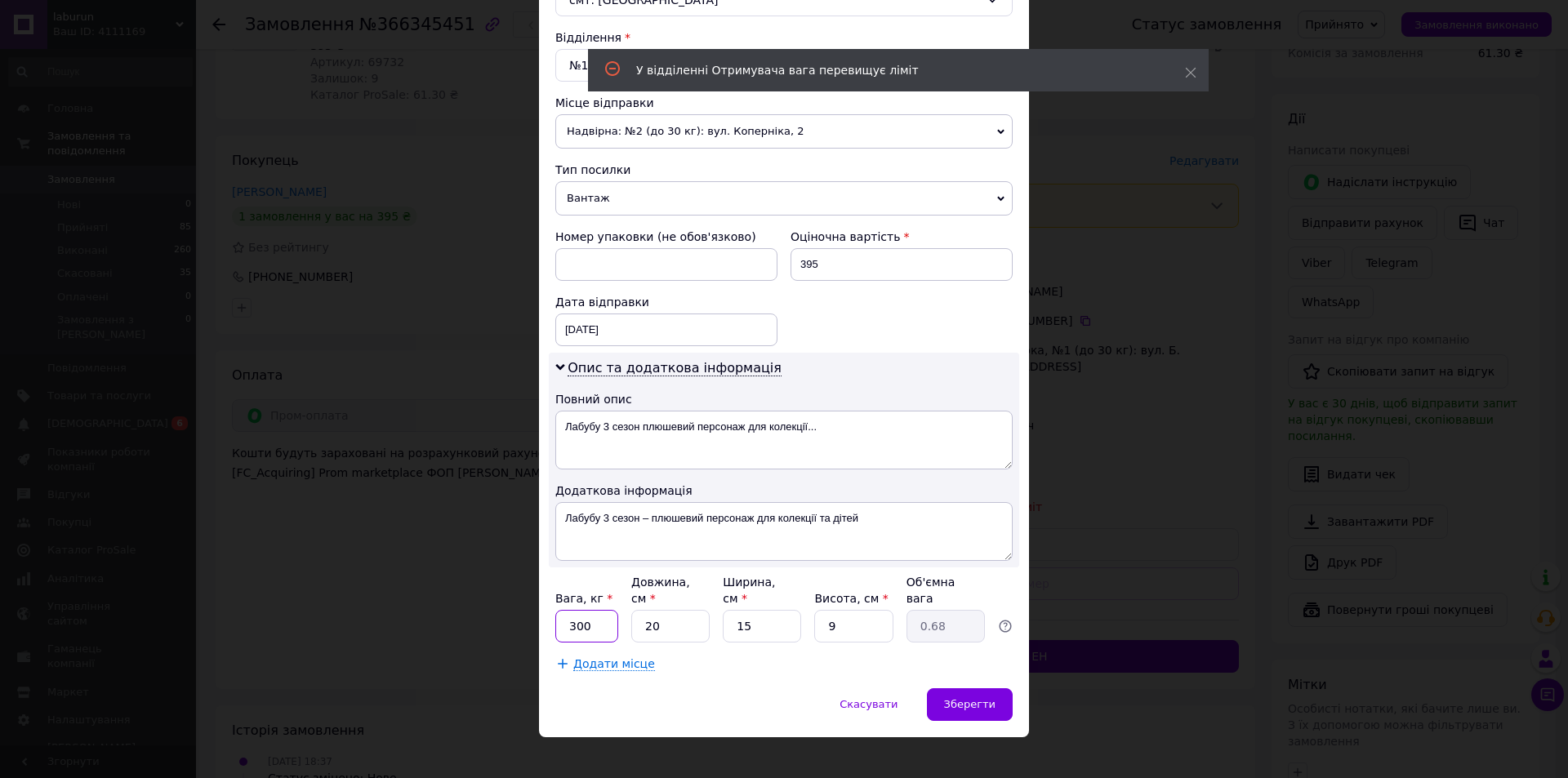
click at [593, 610] on input "300" at bounding box center [587, 626] width 63 height 32
type input "3"
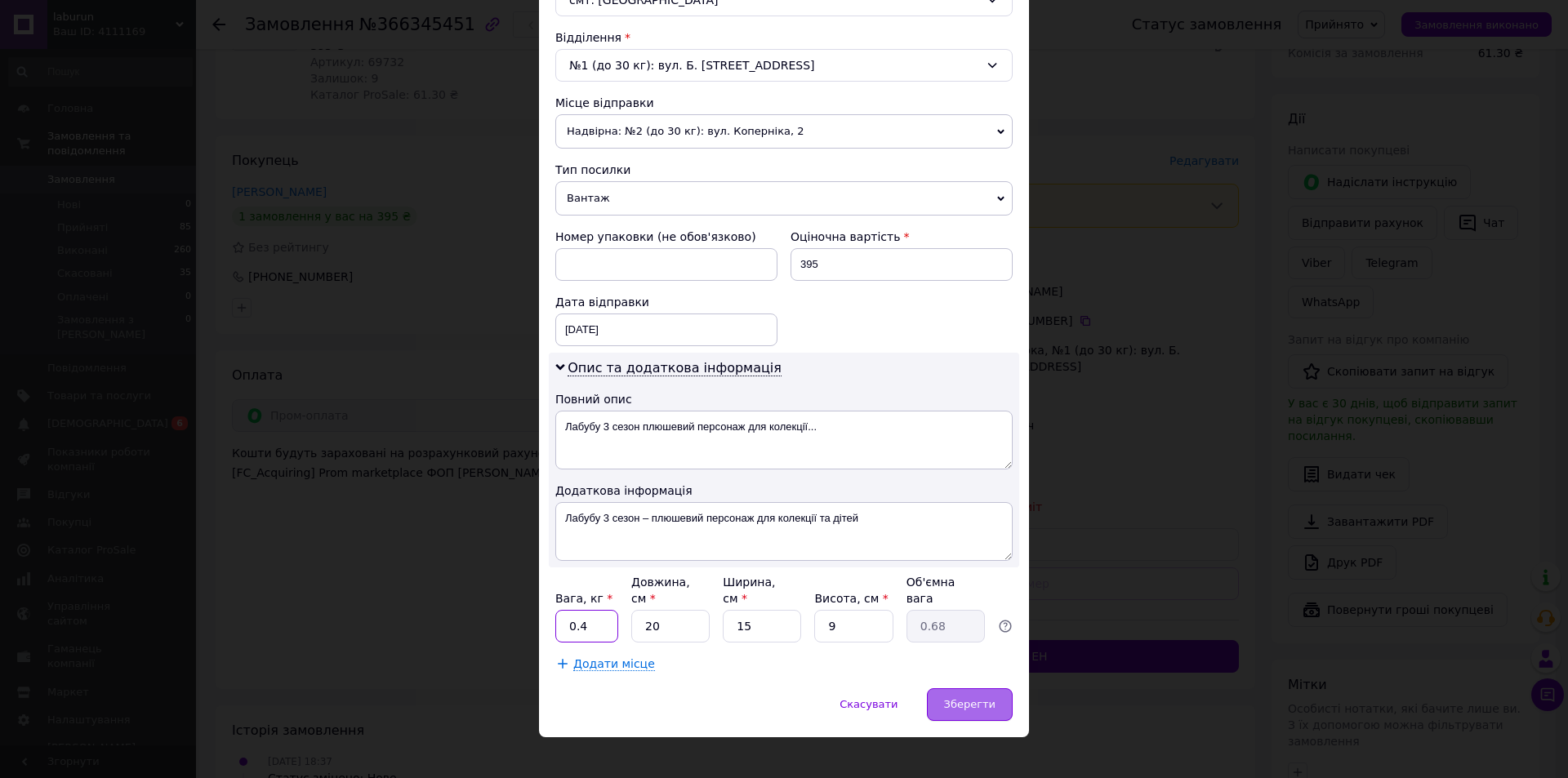
type input "0.4"
click at [975, 700] on div "Зберегти" at bounding box center [969, 705] width 86 height 32
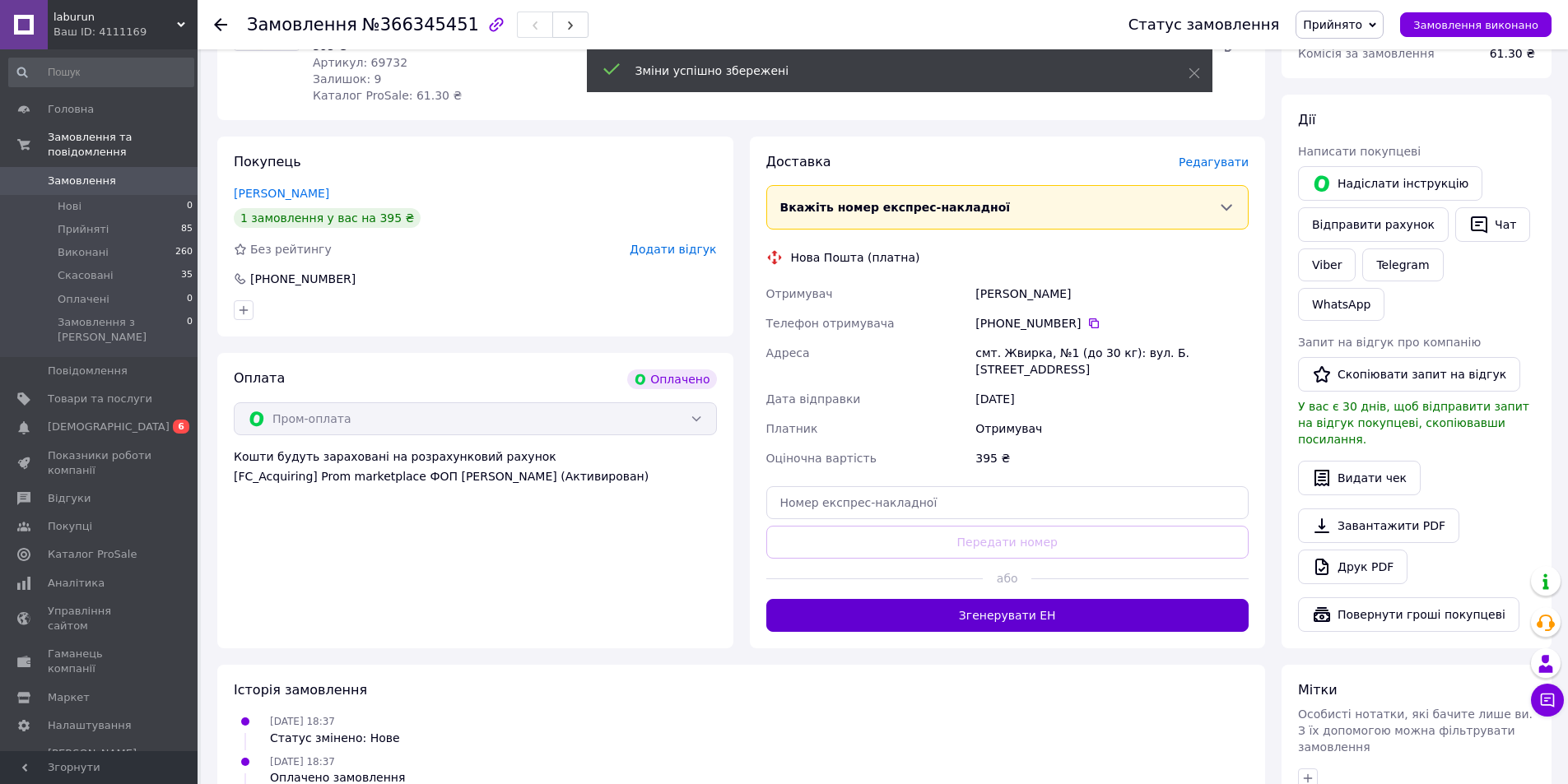
click at [1005, 621] on button "Згенерувати ЕН" at bounding box center [1008, 615] width 483 height 33
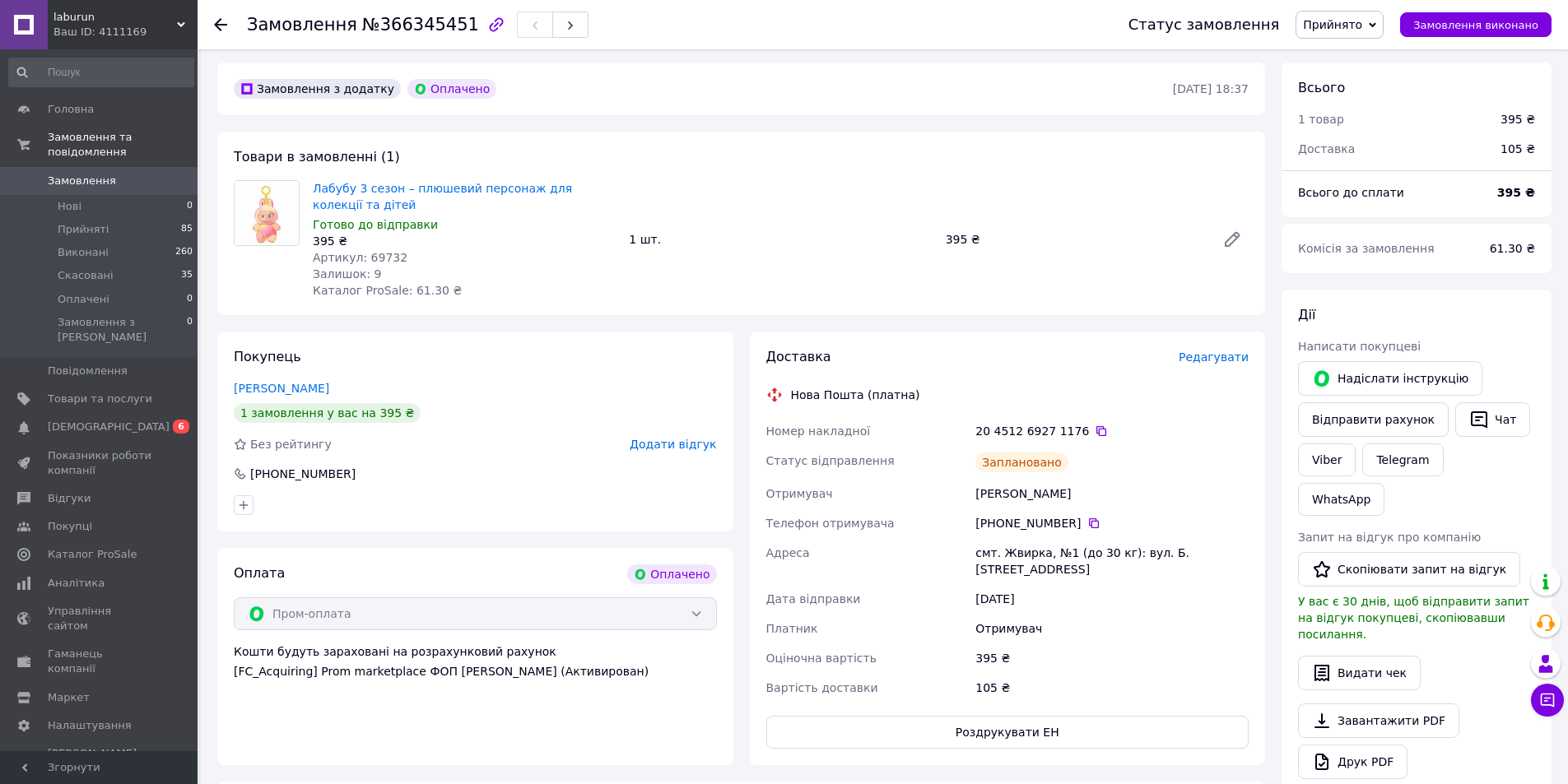
scroll to position [0, 0]
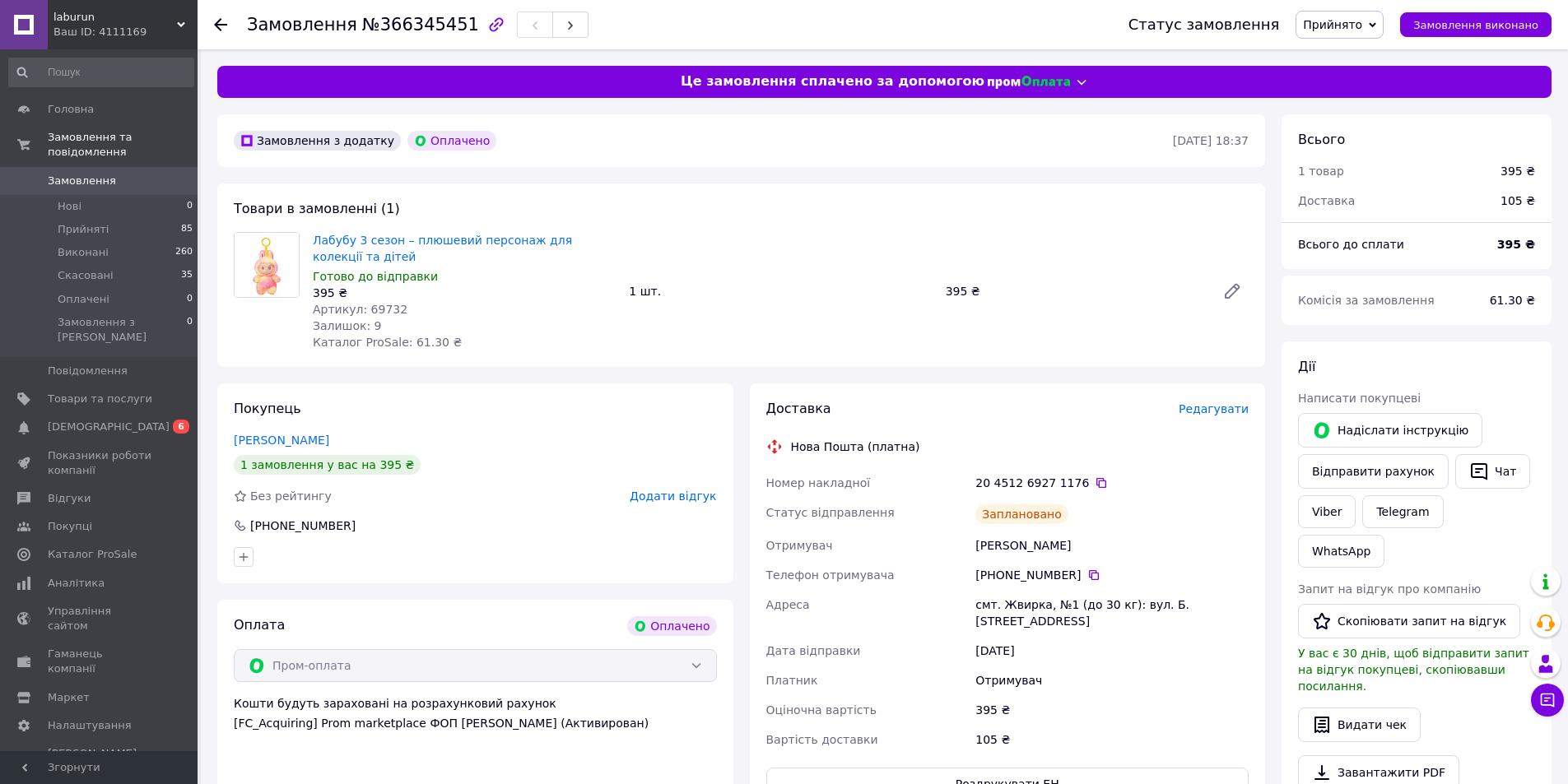
click at [223, 22] on icon at bounding box center [220, 24] width 13 height 13
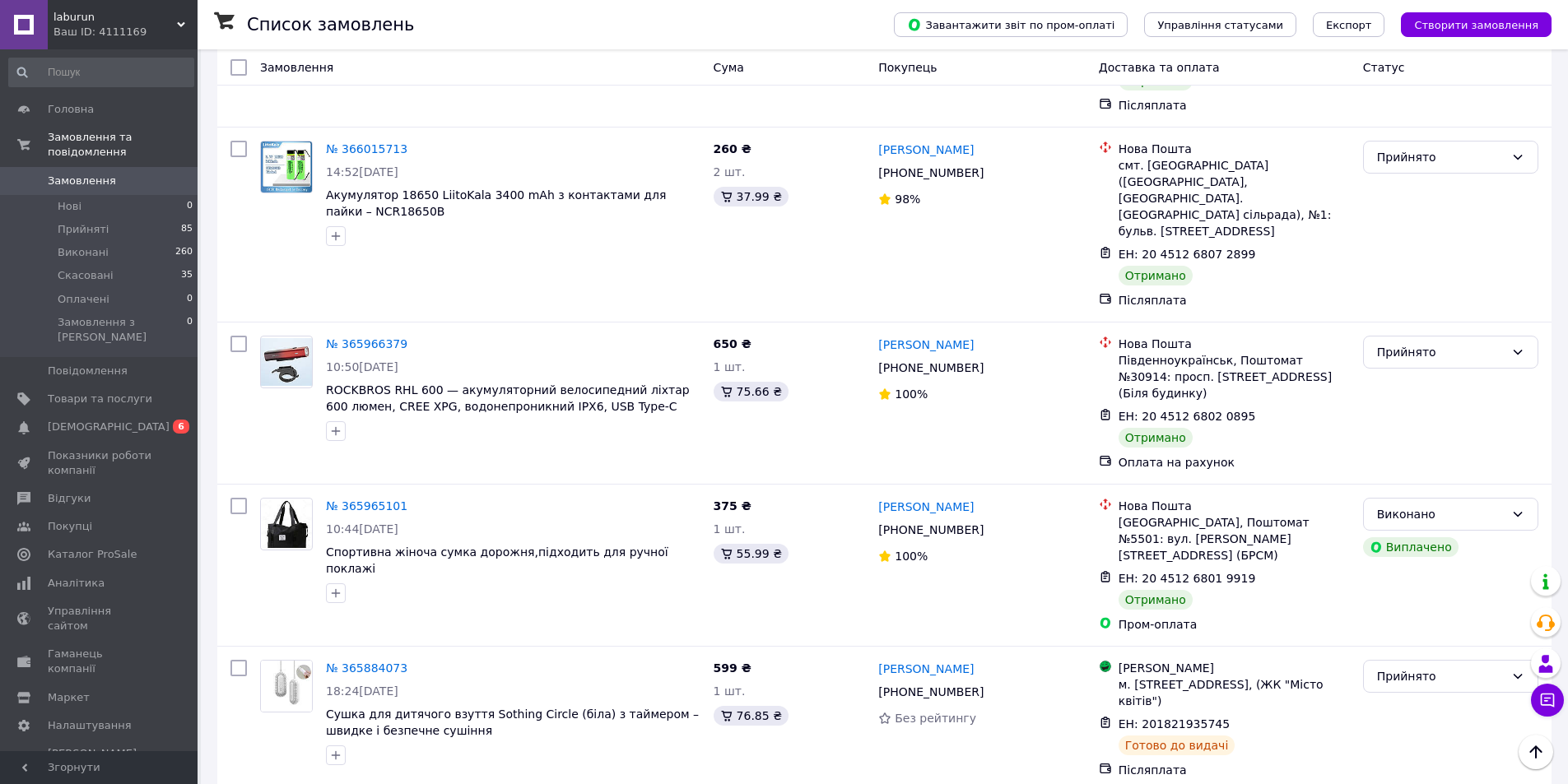
scroll to position [3044, 0]
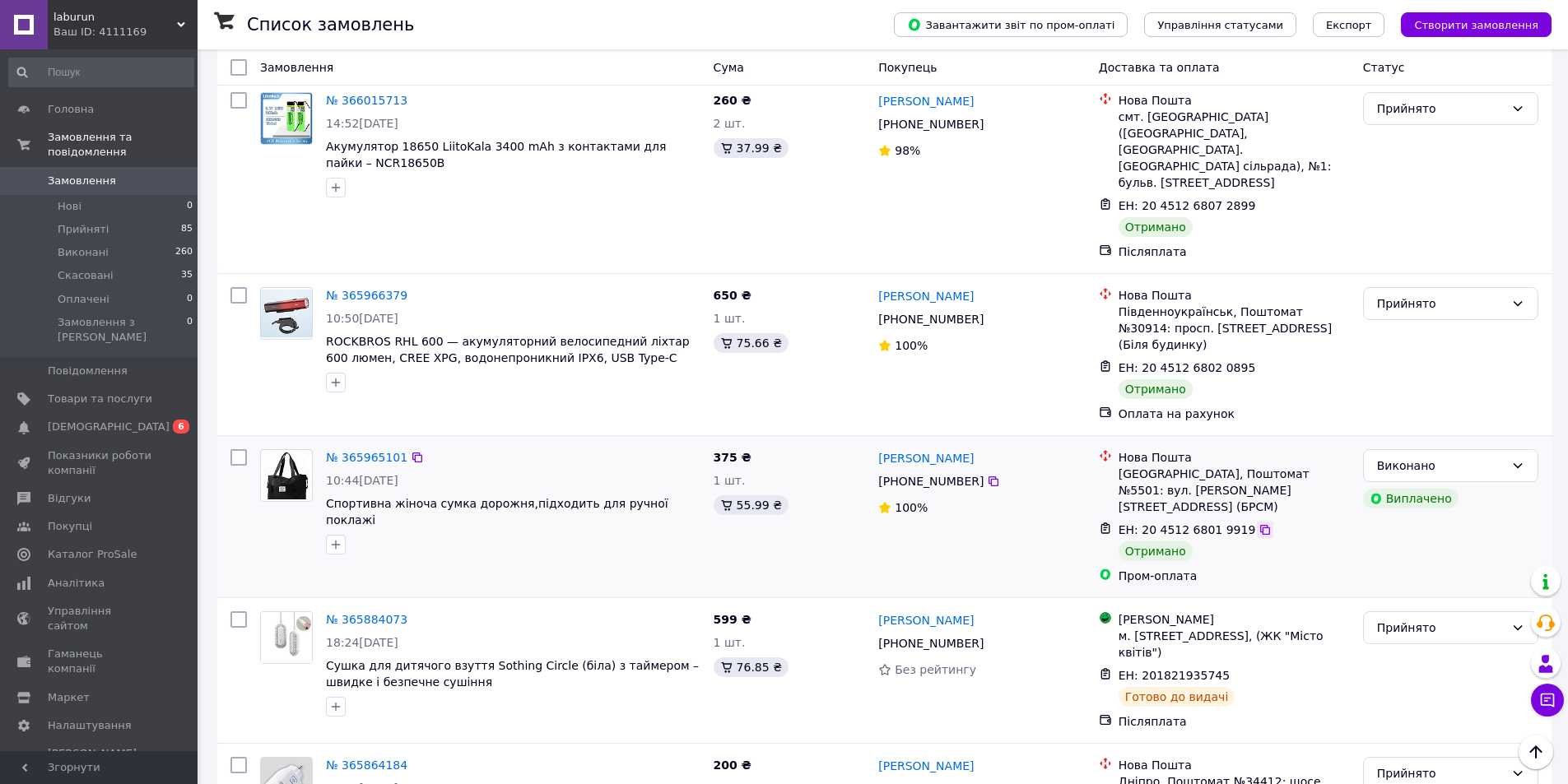
click at [1259, 523] on icon at bounding box center [1265, 529] width 13 height 13
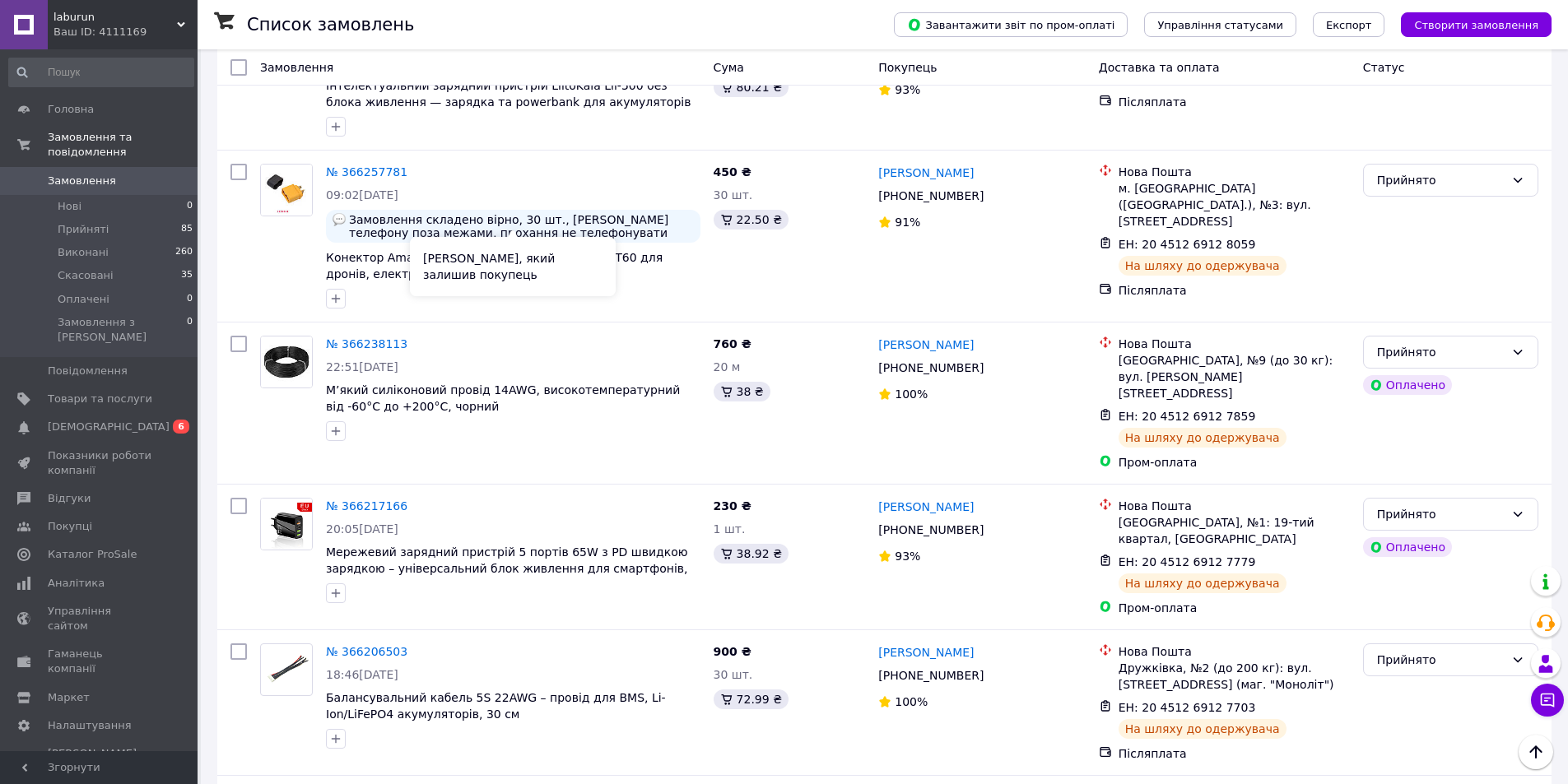
scroll to position [411, 0]
